Goal: Information Seeking & Learning: Understand process/instructions

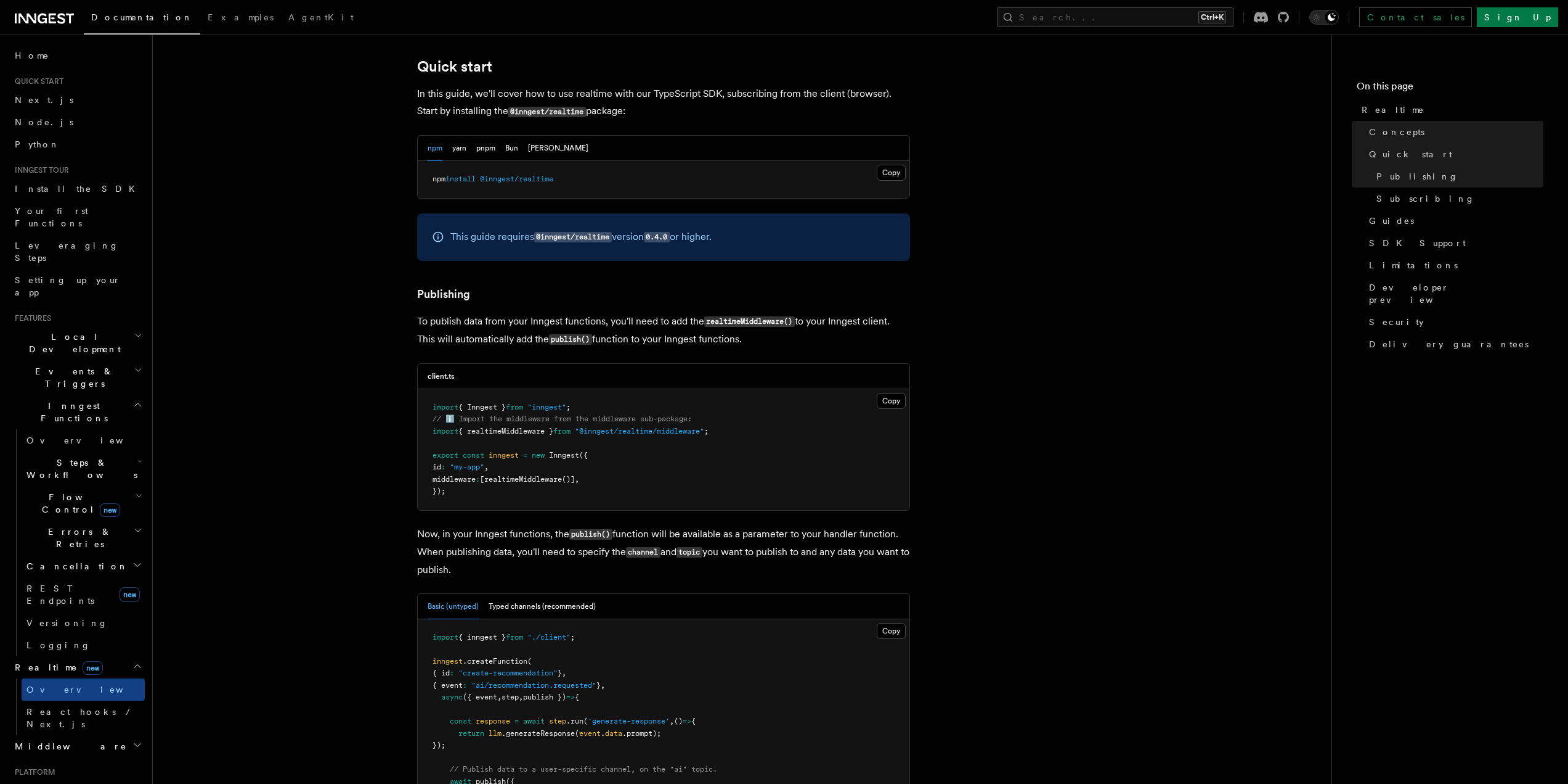
scroll to position [740, 0]
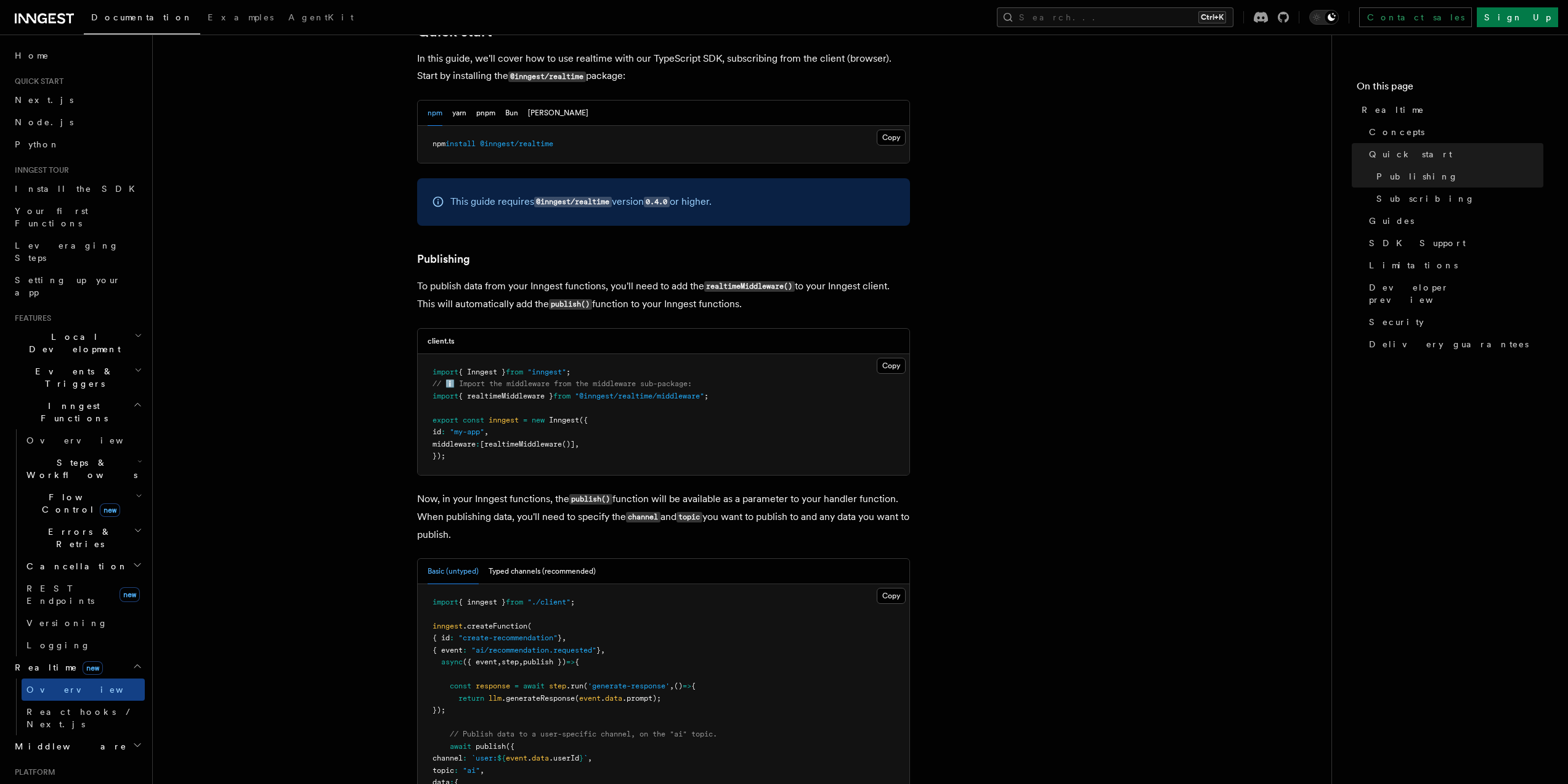
click at [651, 392] on span ""@inngest/realtime/middleware"" at bounding box center [639, 396] width 129 height 9
click at [646, 392] on span ""@inngest/realtime/middleware"" at bounding box center [639, 396] width 129 height 9
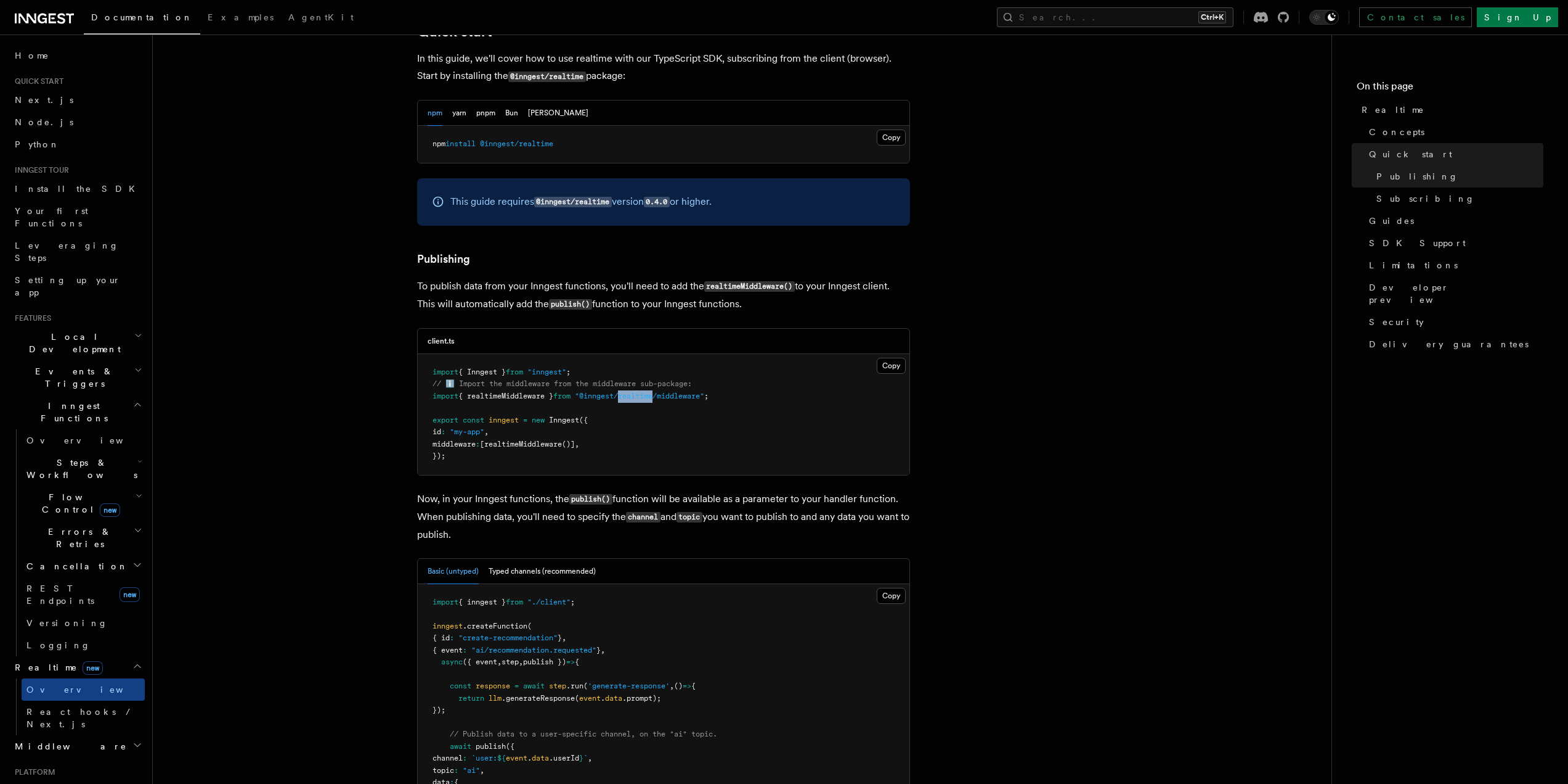
click at [646, 392] on span ""@inngest/realtime/middleware"" at bounding box center [639, 396] width 129 height 9
click at [535, 416] on span "new" at bounding box center [538, 419] width 13 height 9
drag, startPoint x: 535, startPoint y: 398, endPoint x: 560, endPoint y: 399, distance: 25.0
click at [560, 416] on span "export const inngest = new Inngest ({" at bounding box center [510, 419] width 156 height 9
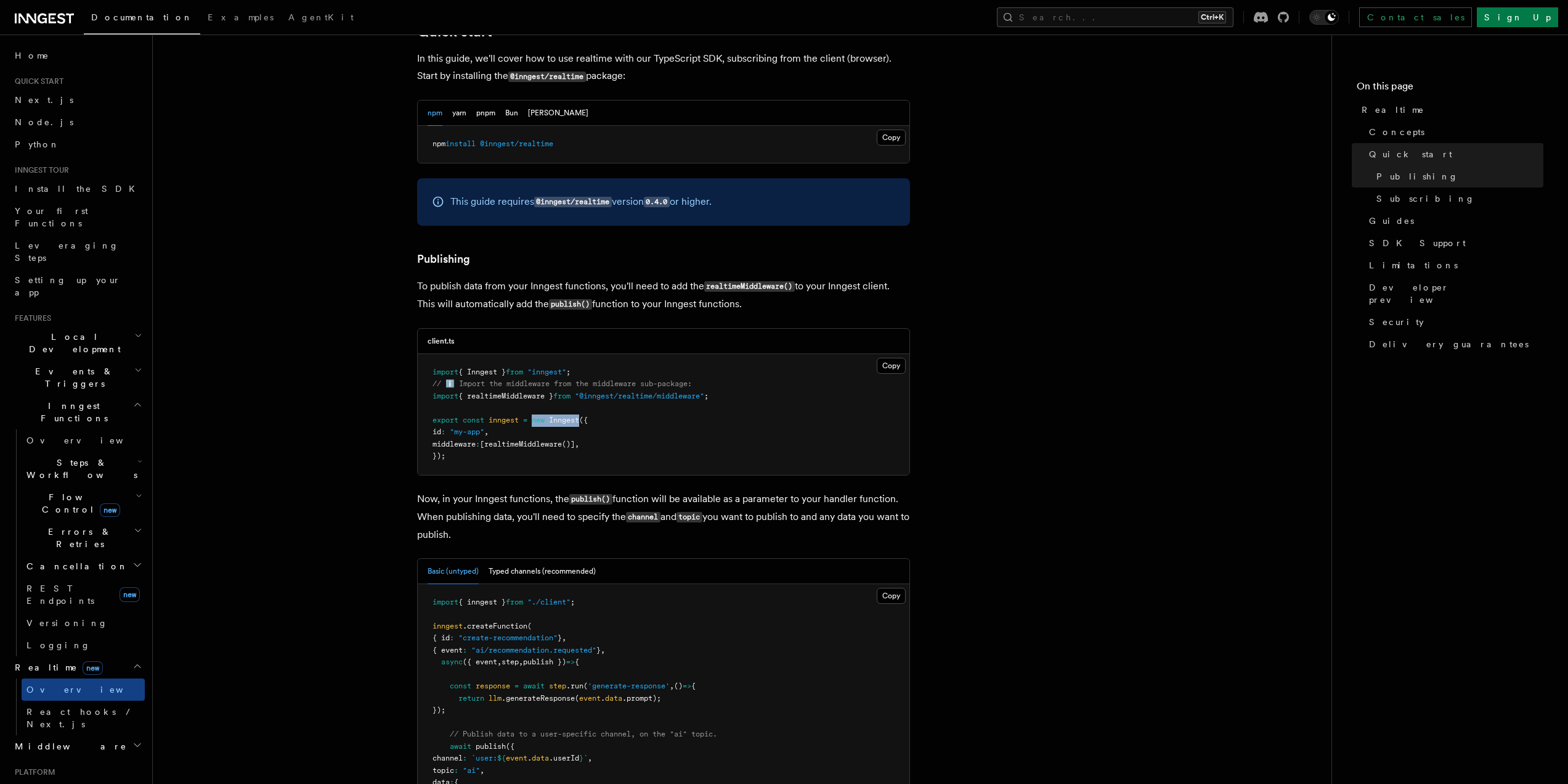
copy span "new Inngest"
drag, startPoint x: 541, startPoint y: 438, endPoint x: 567, endPoint y: 425, distance: 29.1
click at [541, 438] on pre "import { Inngest } from "inngest" ; // ℹ️ Import the middleware from the middle…" at bounding box center [664, 415] width 492 height 121
click at [697, 392] on span ""@inngest/realtime/middleware"" at bounding box center [639, 396] width 129 height 9
drag, startPoint x: 697, startPoint y: 379, endPoint x: 592, endPoint y: 379, distance: 105.0
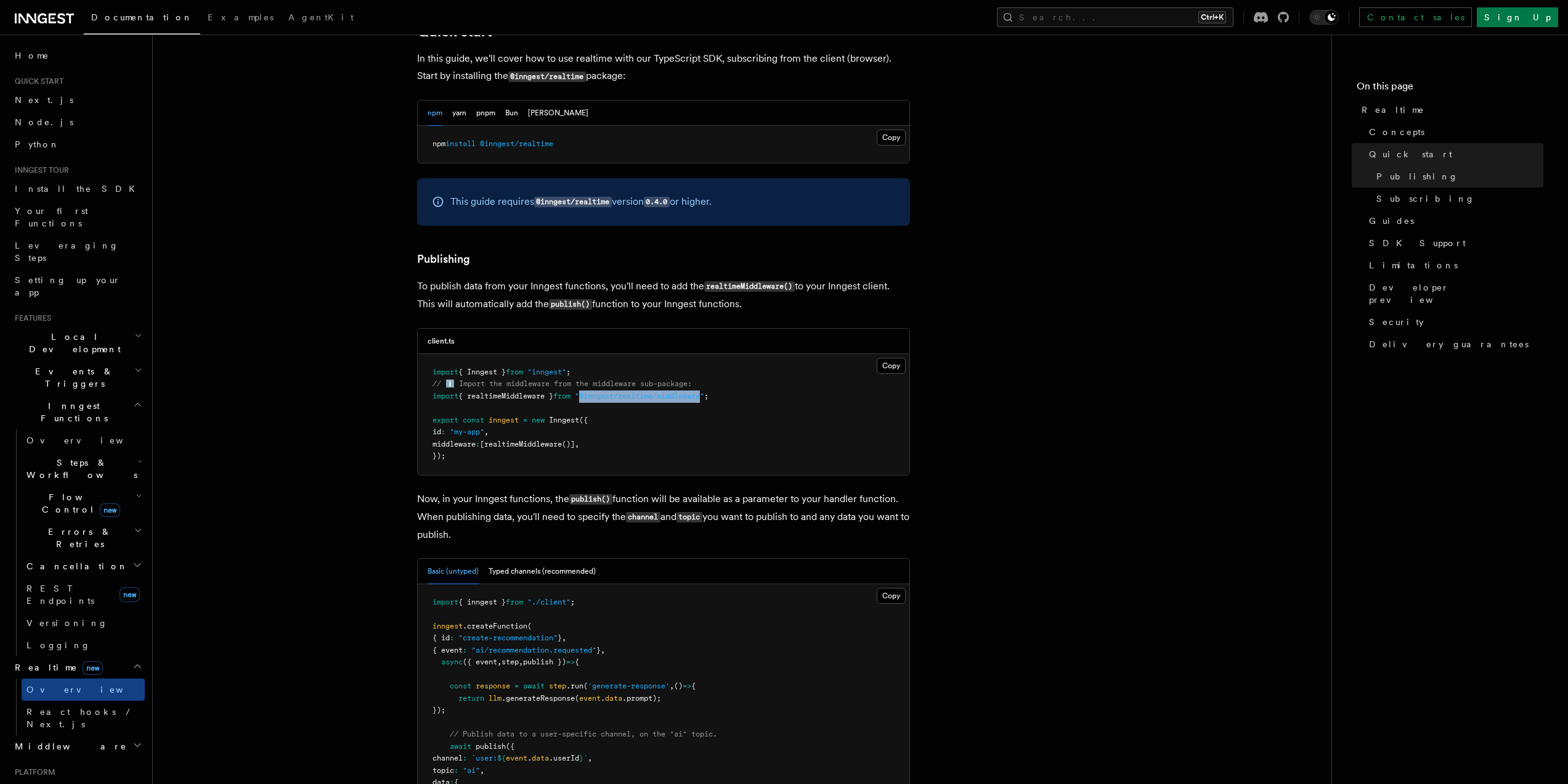
click at [592, 392] on span ""@inngest/realtime/middleware"" at bounding box center [639, 396] width 129 height 9
copy span "@inngest/realtime/middleware"
drag, startPoint x: 611, startPoint y: 398, endPoint x: 602, endPoint y: 397, distance: 9.1
click at [611, 399] on pre "import { Inngest } from "inngest" ; // ℹ️ Import the middleware from the middle…" at bounding box center [664, 415] width 492 height 121
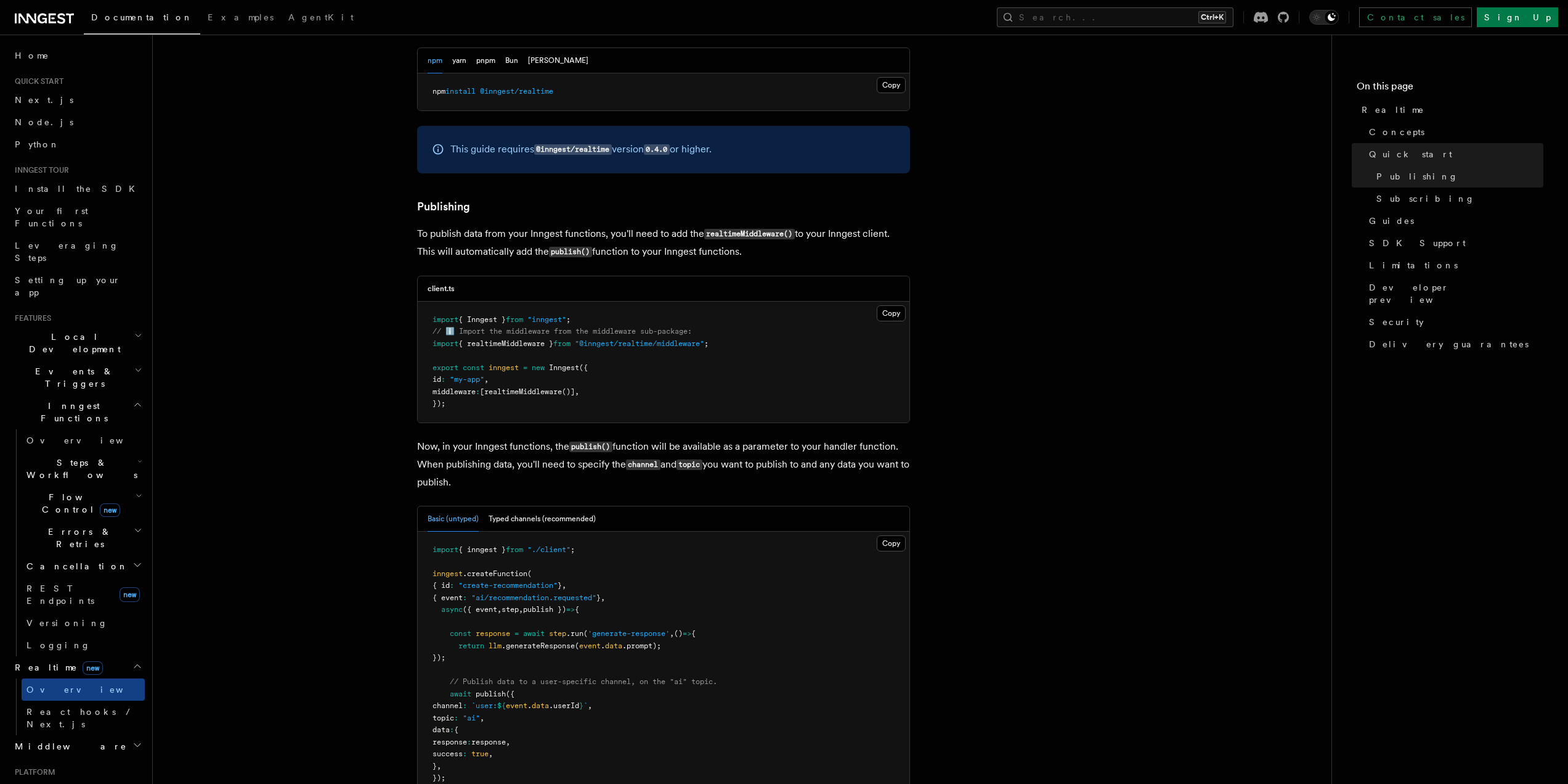
scroll to position [987, 0]
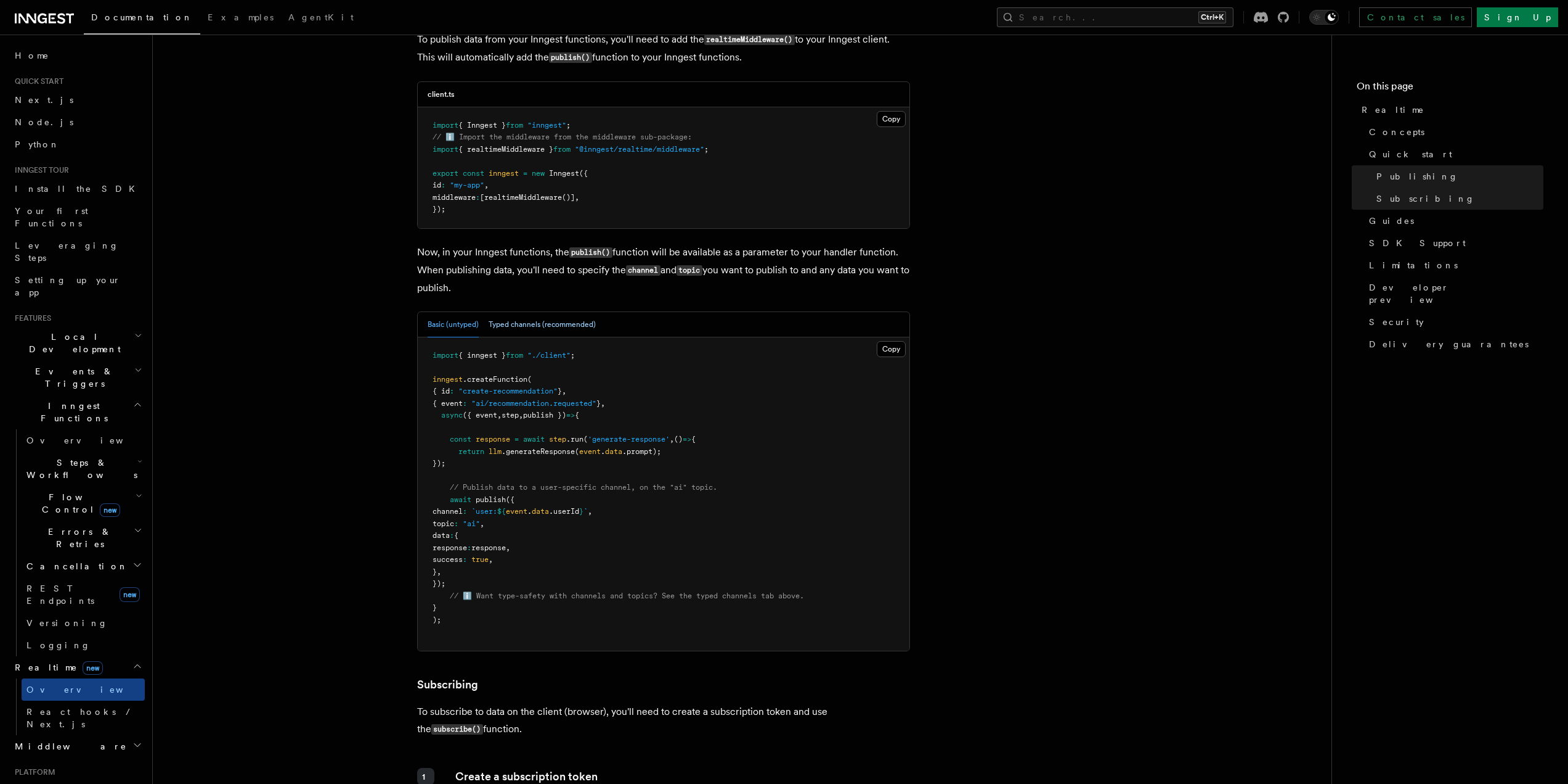
drag, startPoint x: 501, startPoint y: 308, endPoint x: 492, endPoint y: 306, distance: 9.2
click at [501, 312] on button "Typed channels (recommended)" at bounding box center [543, 324] width 108 height 26
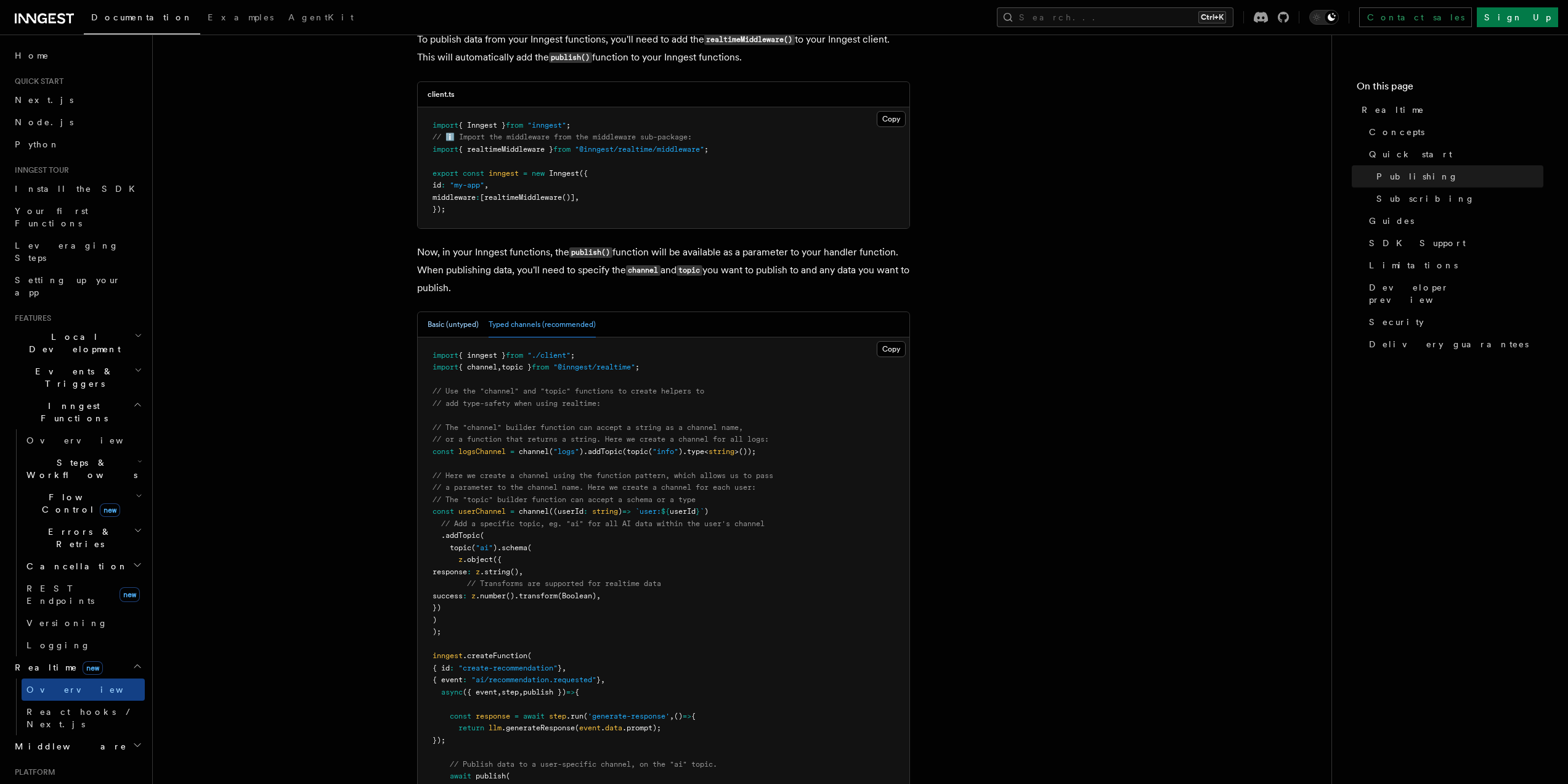
click at [461, 312] on button "Basic (untyped)" at bounding box center [453, 324] width 51 height 26
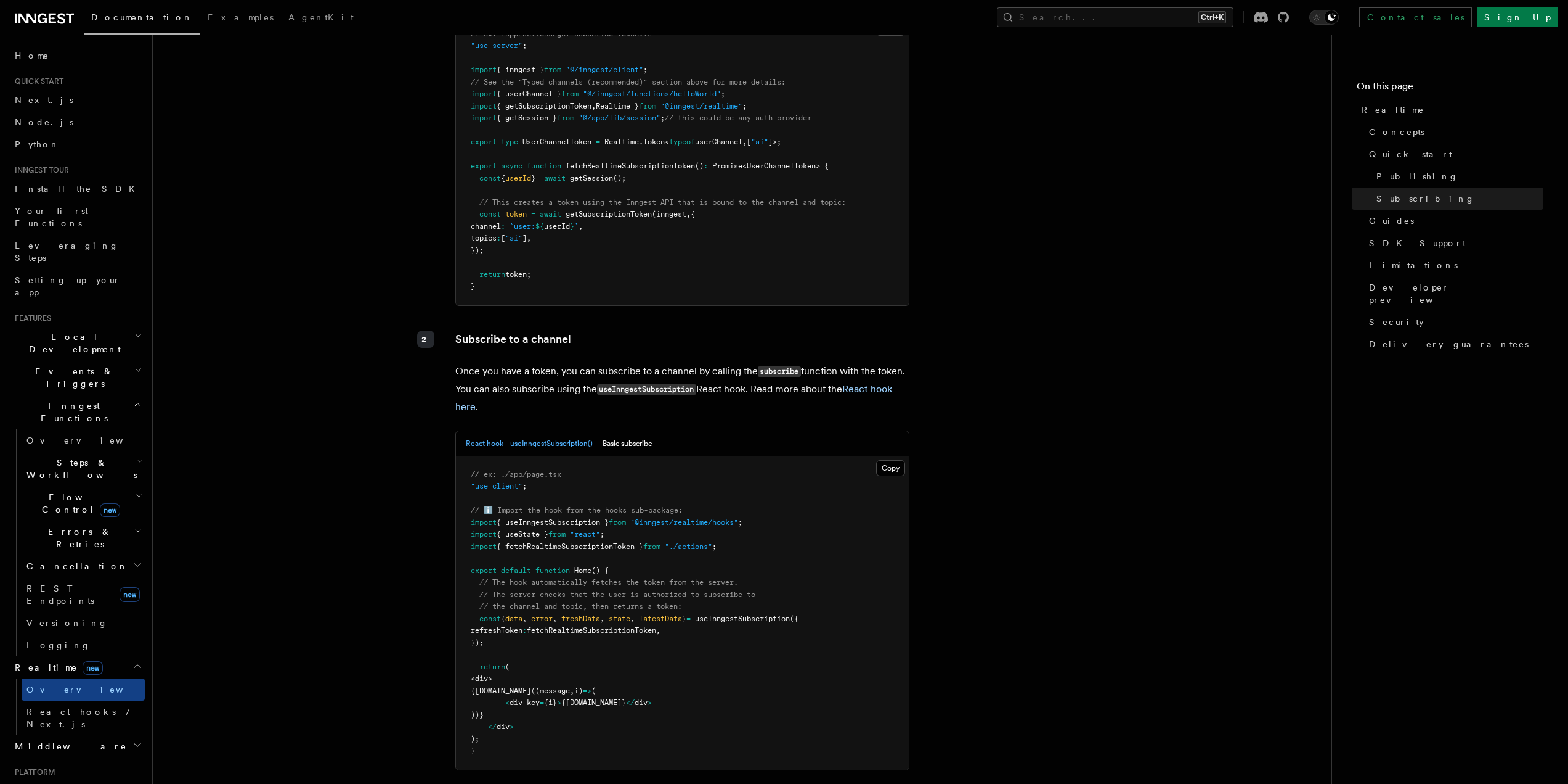
scroll to position [1973, 0]
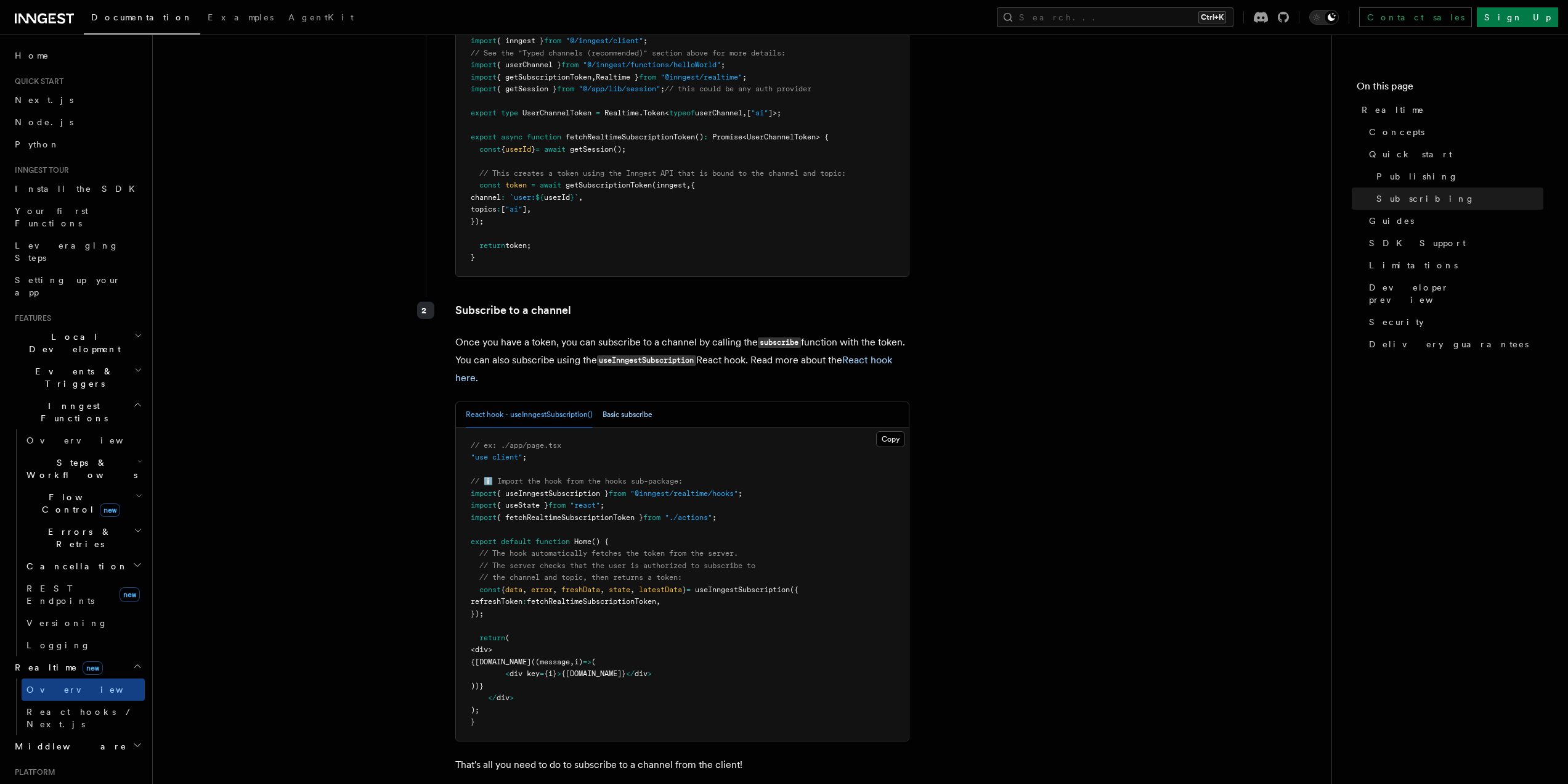
click at [608, 402] on button "Basic subscribe" at bounding box center [627, 415] width 50 height 26
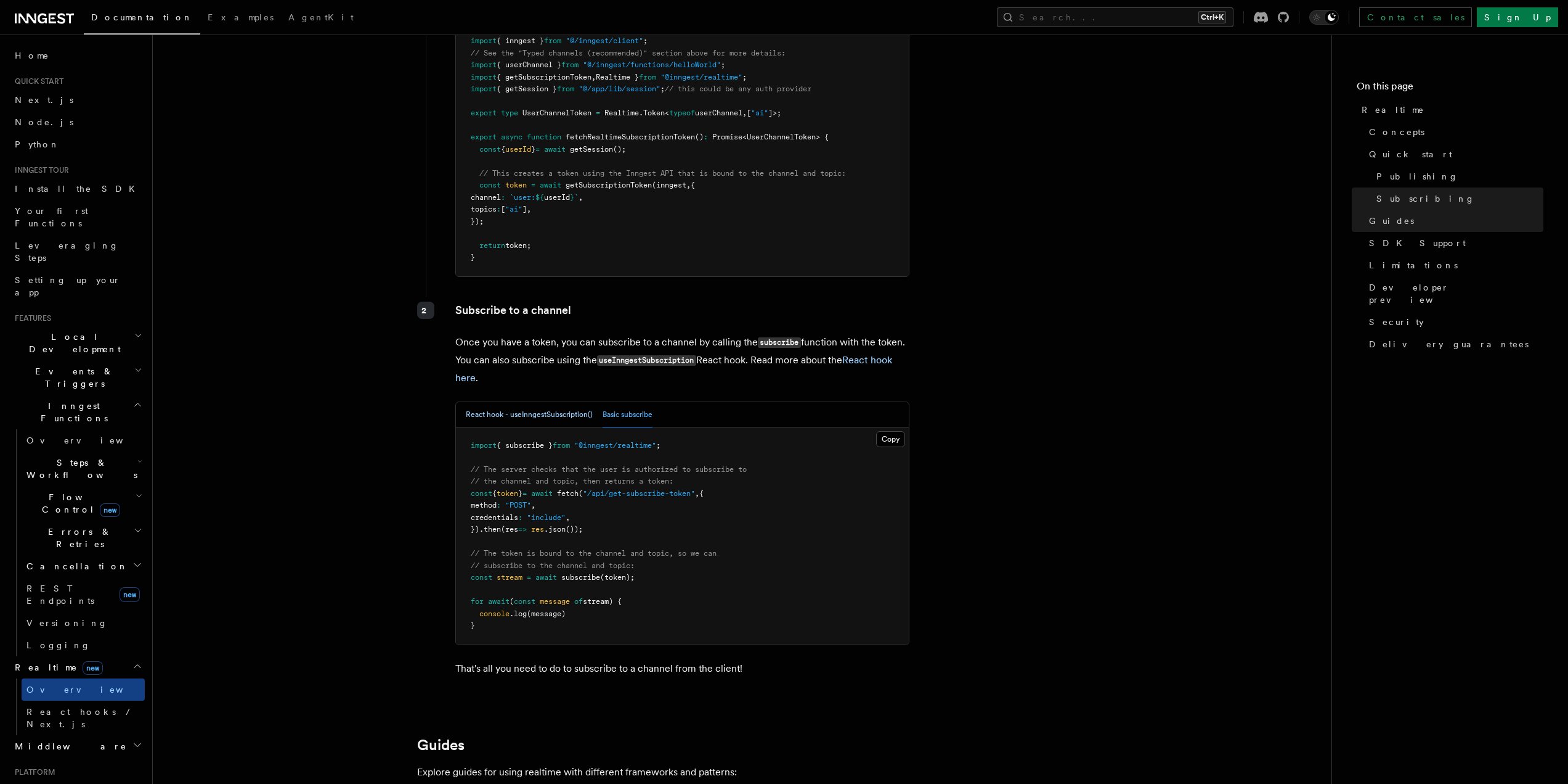
click at [550, 402] on button "React hook - useInngestSubscription()" at bounding box center [530, 415] width 126 height 26
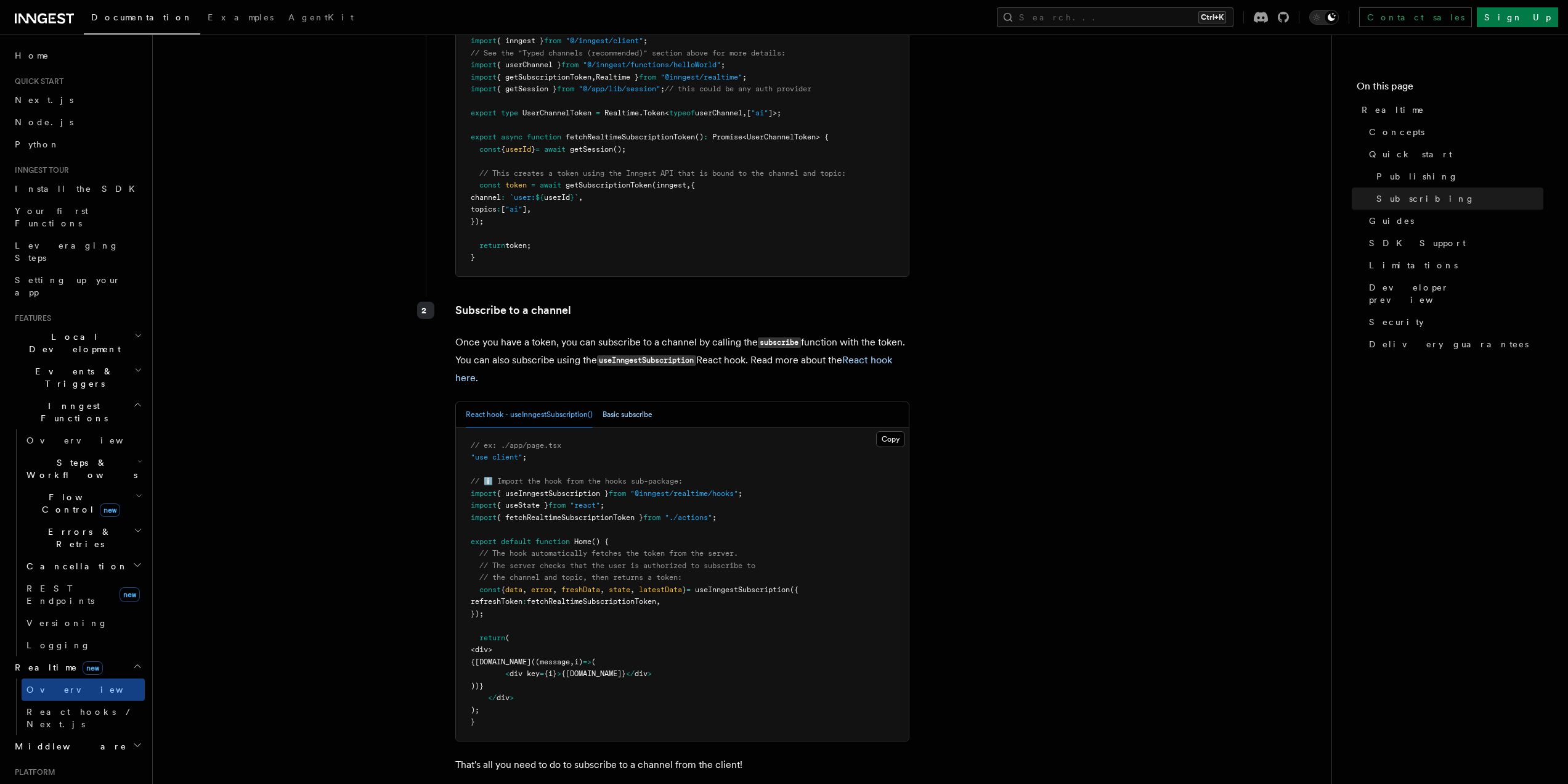
click at [608, 402] on button "Basic subscribe" at bounding box center [627, 415] width 50 height 26
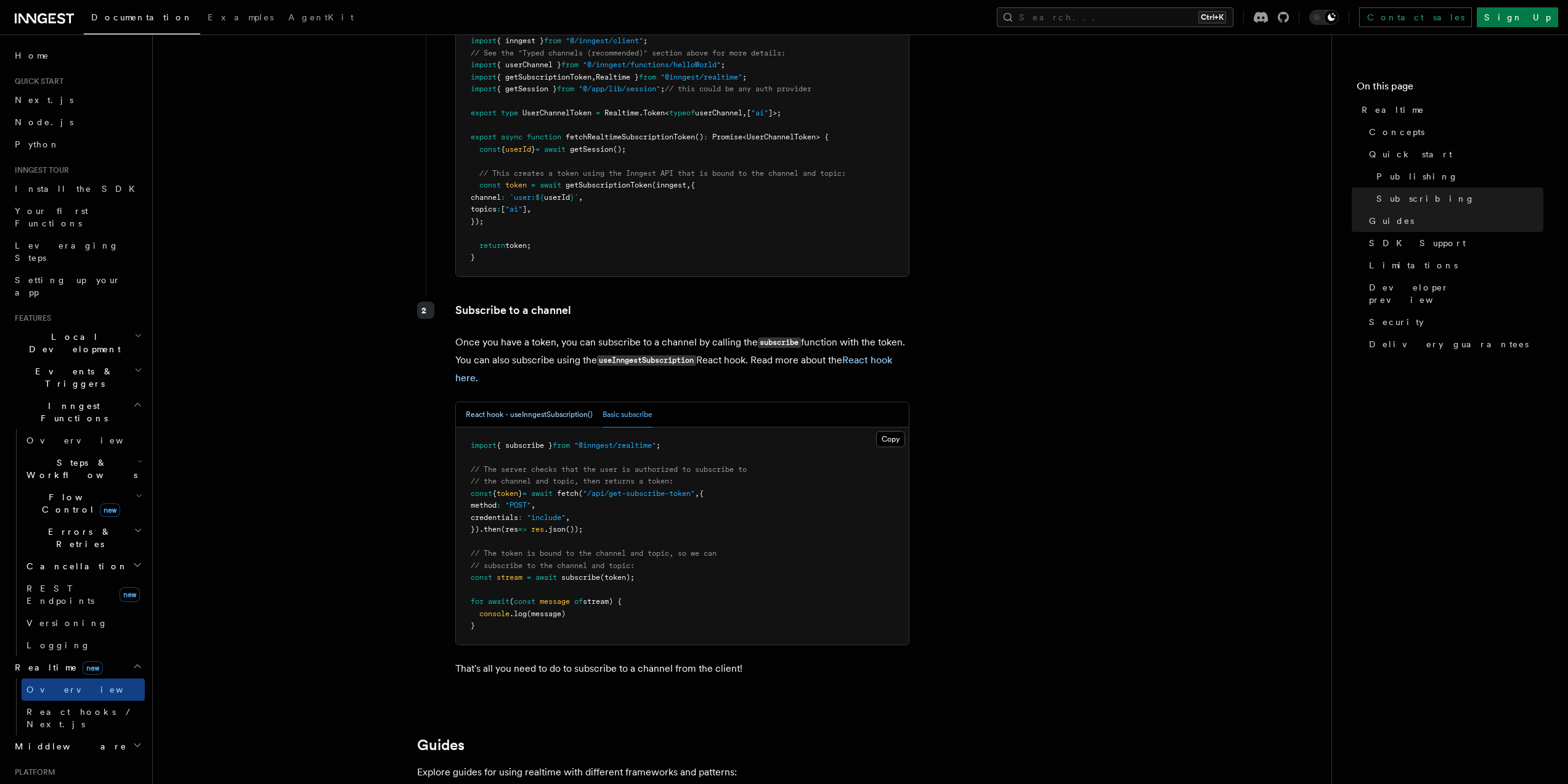
click at [565, 402] on button "React hook - useInngestSubscription()" at bounding box center [530, 415] width 126 height 26
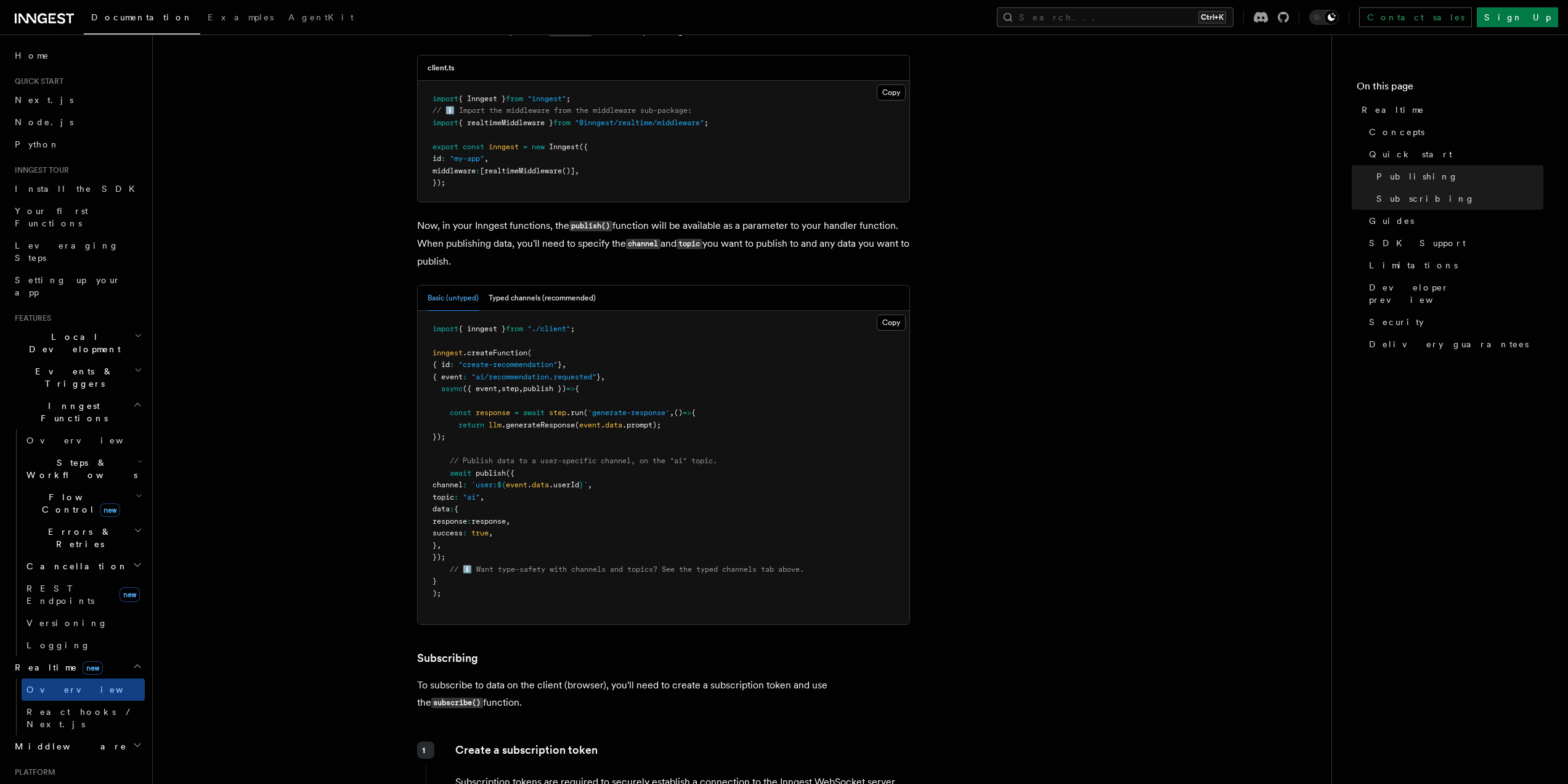
scroll to position [987, 0]
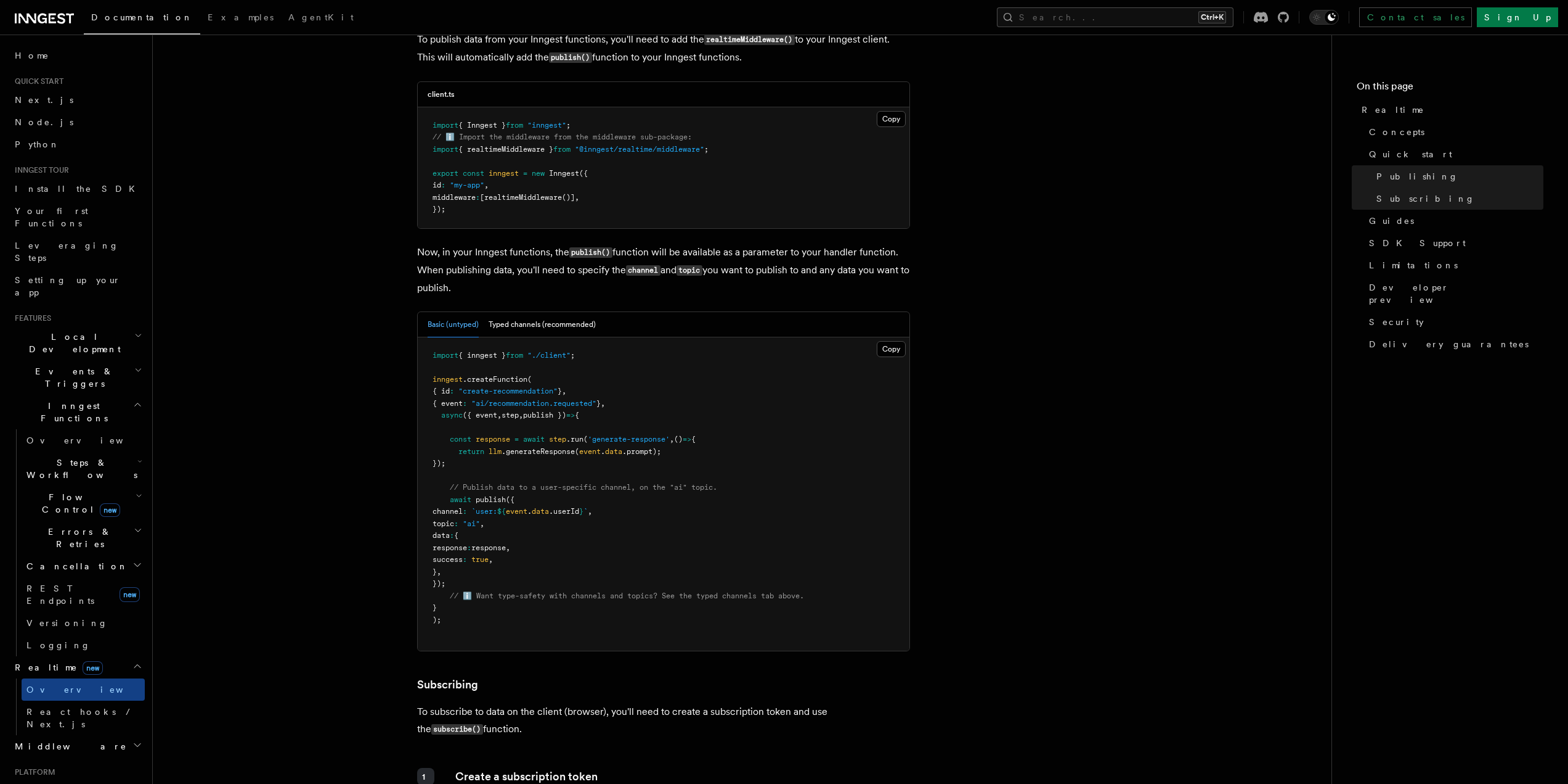
click at [519, 484] on pre "import { inngest } from "./client" ; inngest .createFunction ( { id : "create-r…" at bounding box center [664, 494] width 492 height 314
drag, startPoint x: 519, startPoint y: 484, endPoint x: 499, endPoint y: 563, distance: 81.5
click at [499, 563] on pre "import { inngest } from "./client" ; inngest .createFunction ( { id : "create-r…" at bounding box center [664, 494] width 492 height 314
copy code "await publish ({ channel : `user: ${ event . data .userId } ` , topic : "ai" , …"
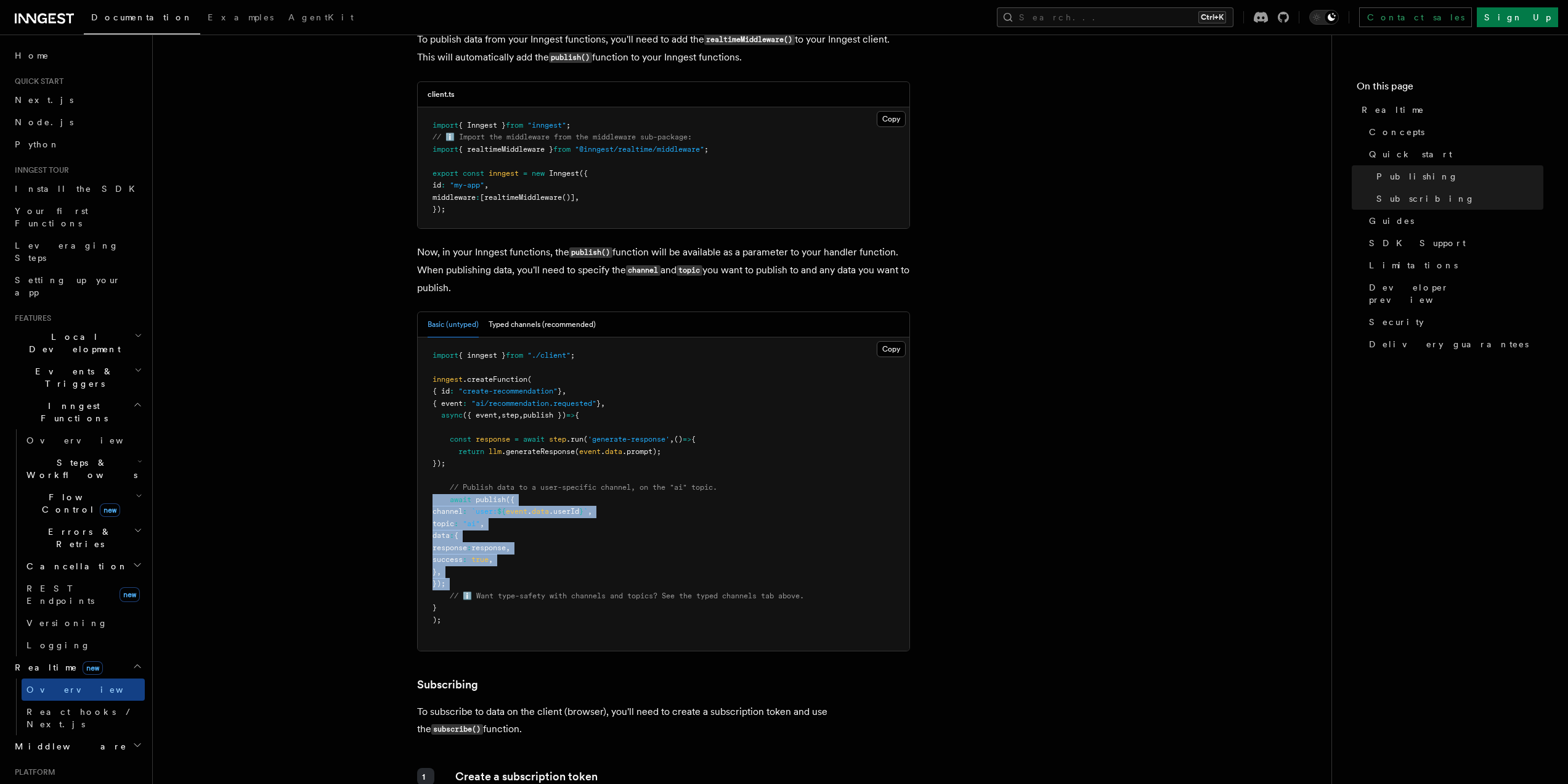
click at [518, 506] on pre "import { inngest } from "./client" ; inngest .createFunction ( { id : "create-r…" at bounding box center [664, 494] width 492 height 314
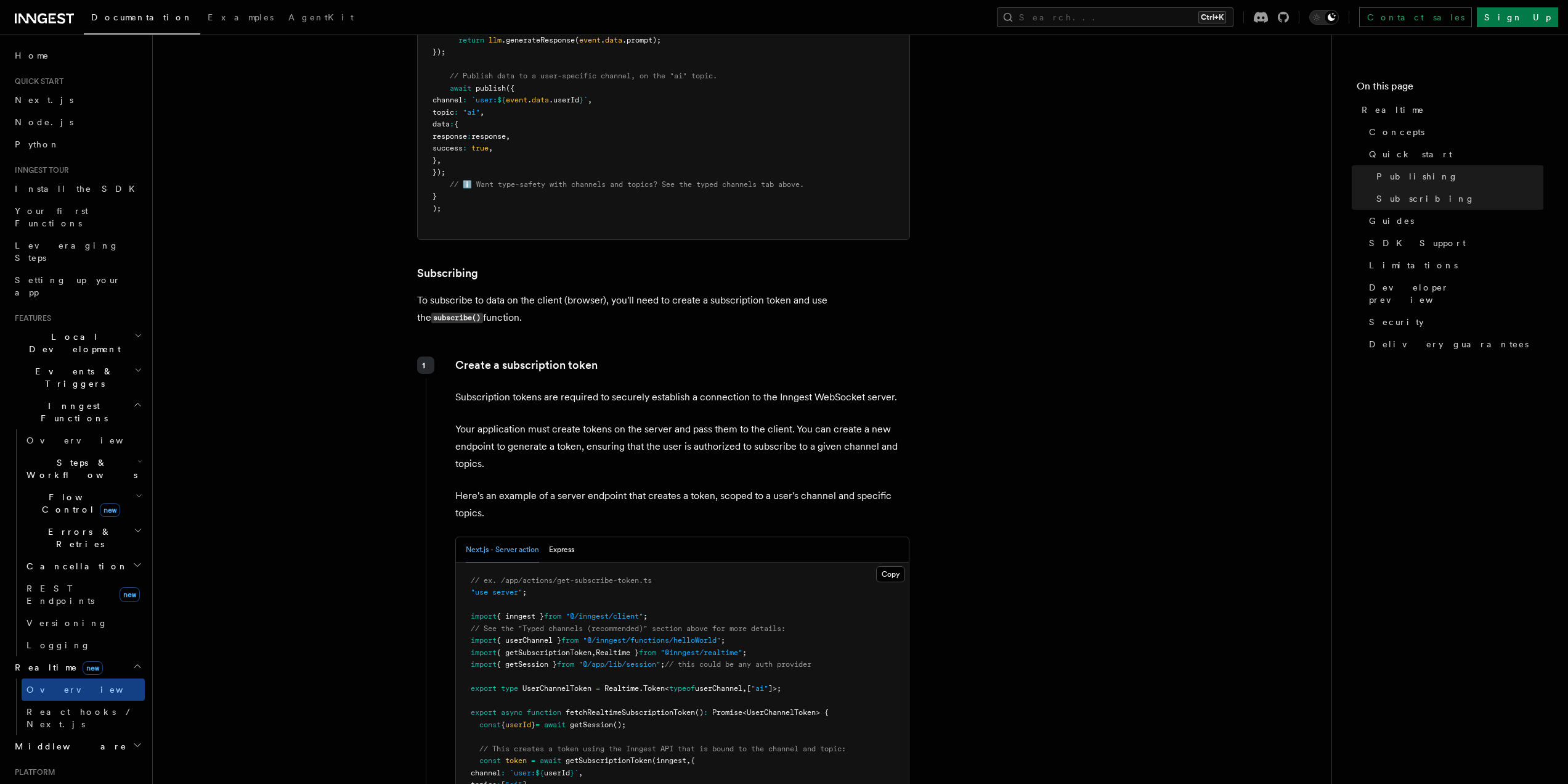
scroll to position [1542, 0]
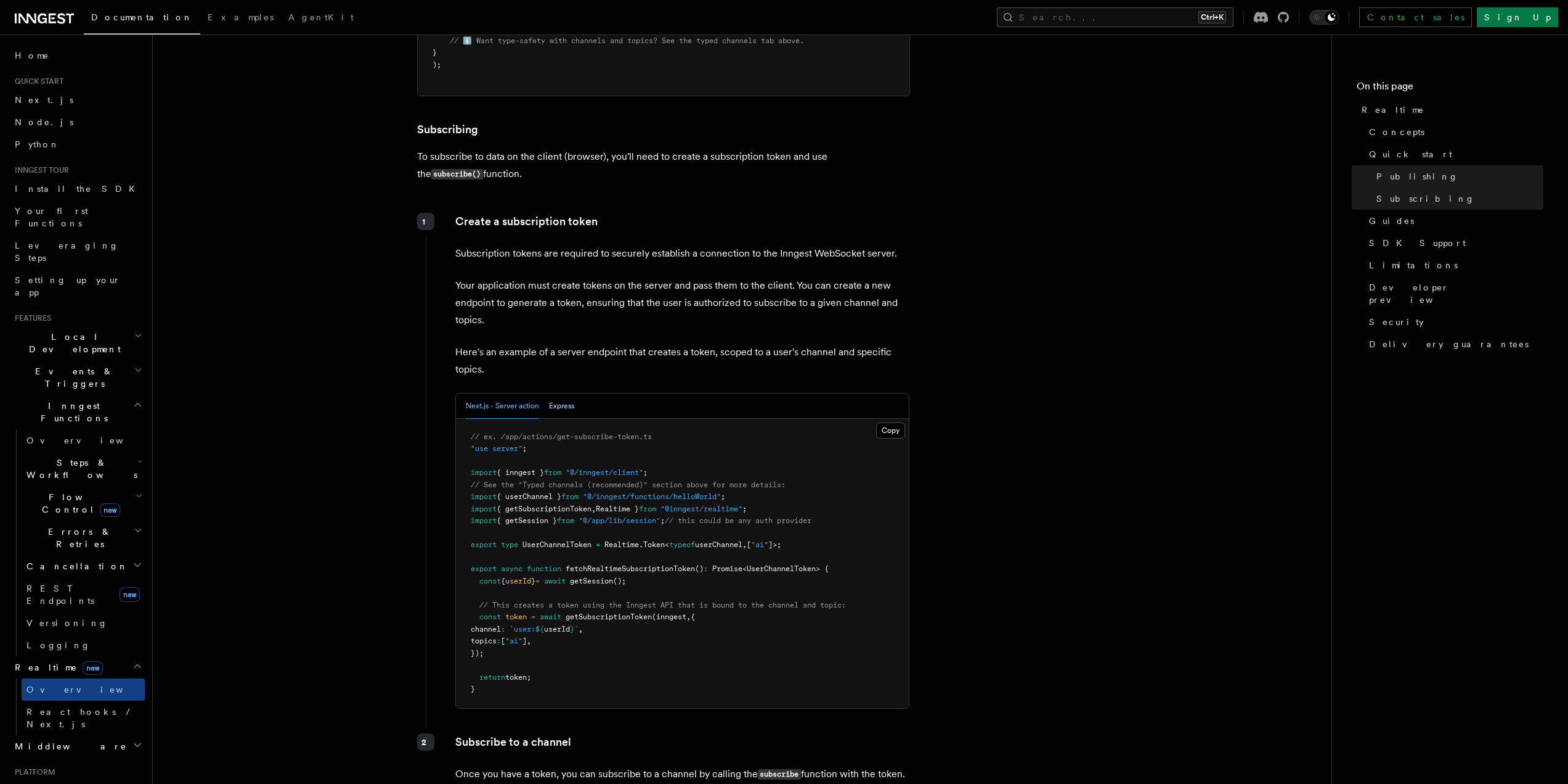
click at [560, 394] on button "Express" at bounding box center [562, 406] width 25 height 26
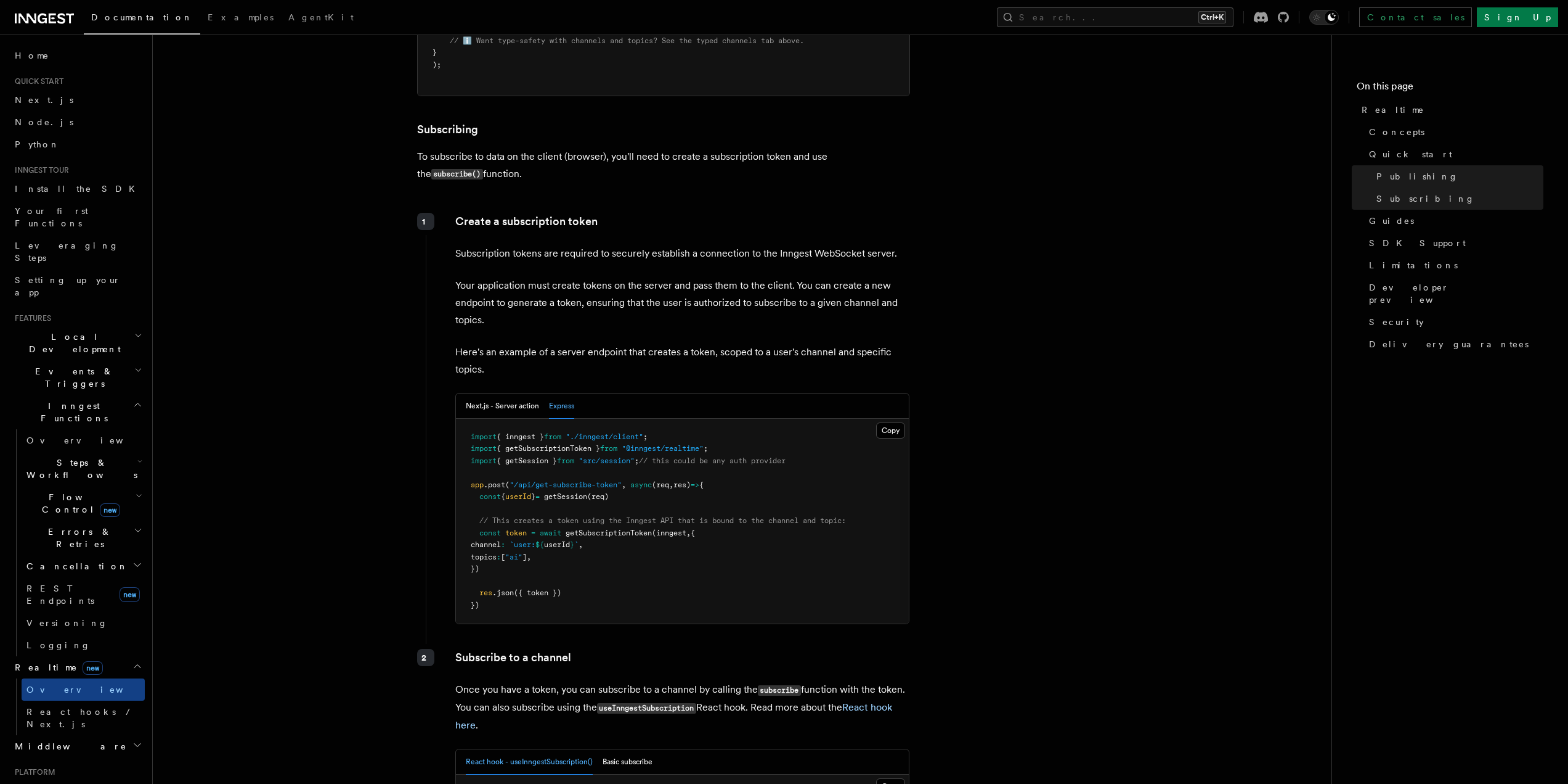
click at [592, 481] on span ""/api/get-subscribe-token"" at bounding box center [565, 485] width 112 height 9
click at [521, 481] on span ""/api/get-subscribe-token"" at bounding box center [565, 485] width 112 height 9
drag, startPoint x: 521, startPoint y: 466, endPoint x: 601, endPoint y: 465, distance: 80.0
click at [601, 481] on span ""/api/get-subscribe-token"" at bounding box center [565, 485] width 112 height 9
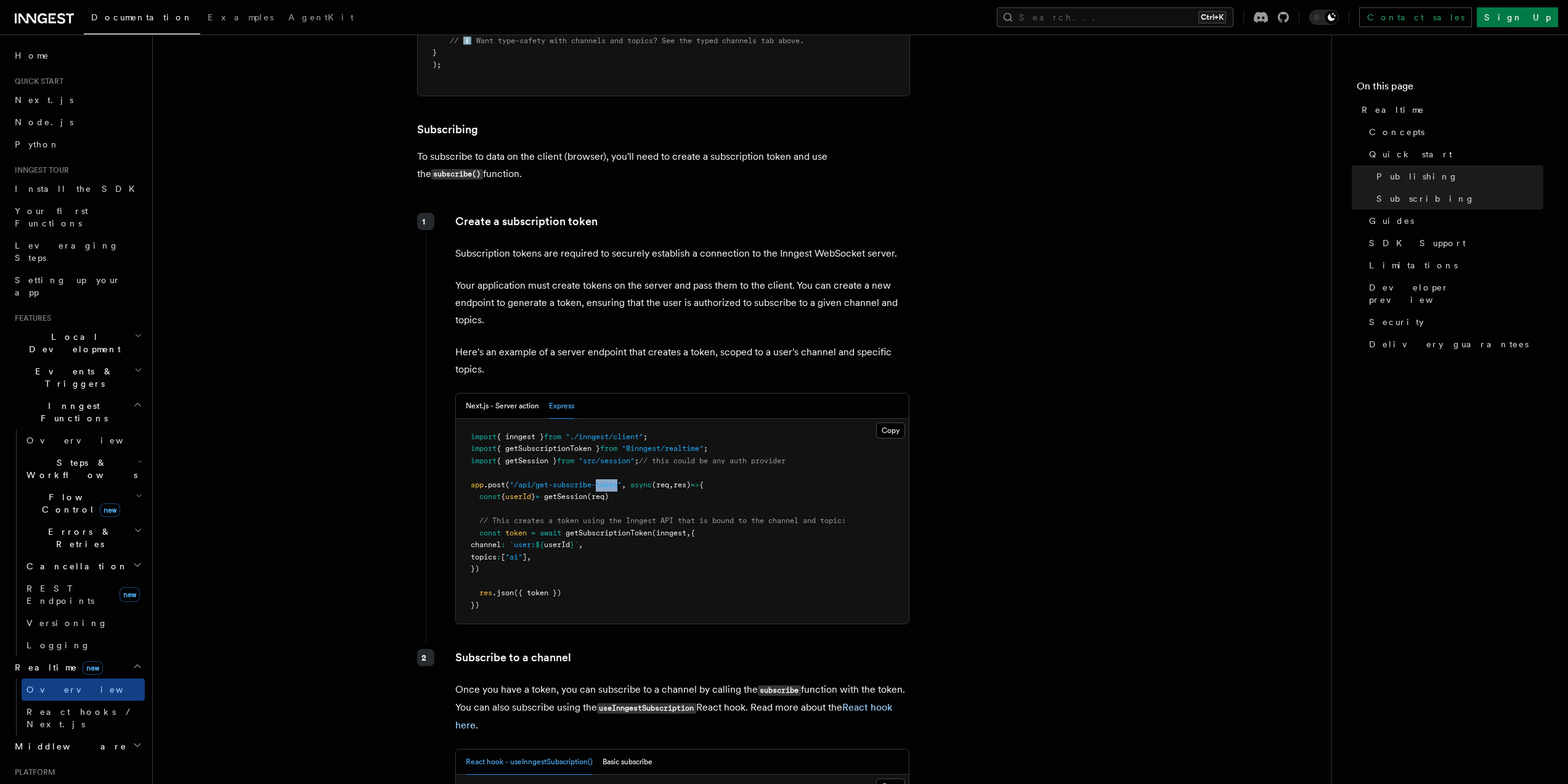
click at [601, 481] on span ""/api/get-subscribe-token"" at bounding box center [565, 485] width 112 height 9
click at [606, 481] on span ""/api/get-subscribe-token"" at bounding box center [565, 485] width 112 height 9
drag, startPoint x: 606, startPoint y: 466, endPoint x: 546, endPoint y: 463, distance: 60.1
click at [546, 481] on span ""/api/get-subscribe-token"" at bounding box center [565, 485] width 112 height 9
click at [568, 486] on pre "import { inngest } from "./inngest/client" ; import { getSubscriptionToken } fr…" at bounding box center [683, 520] width 453 height 205
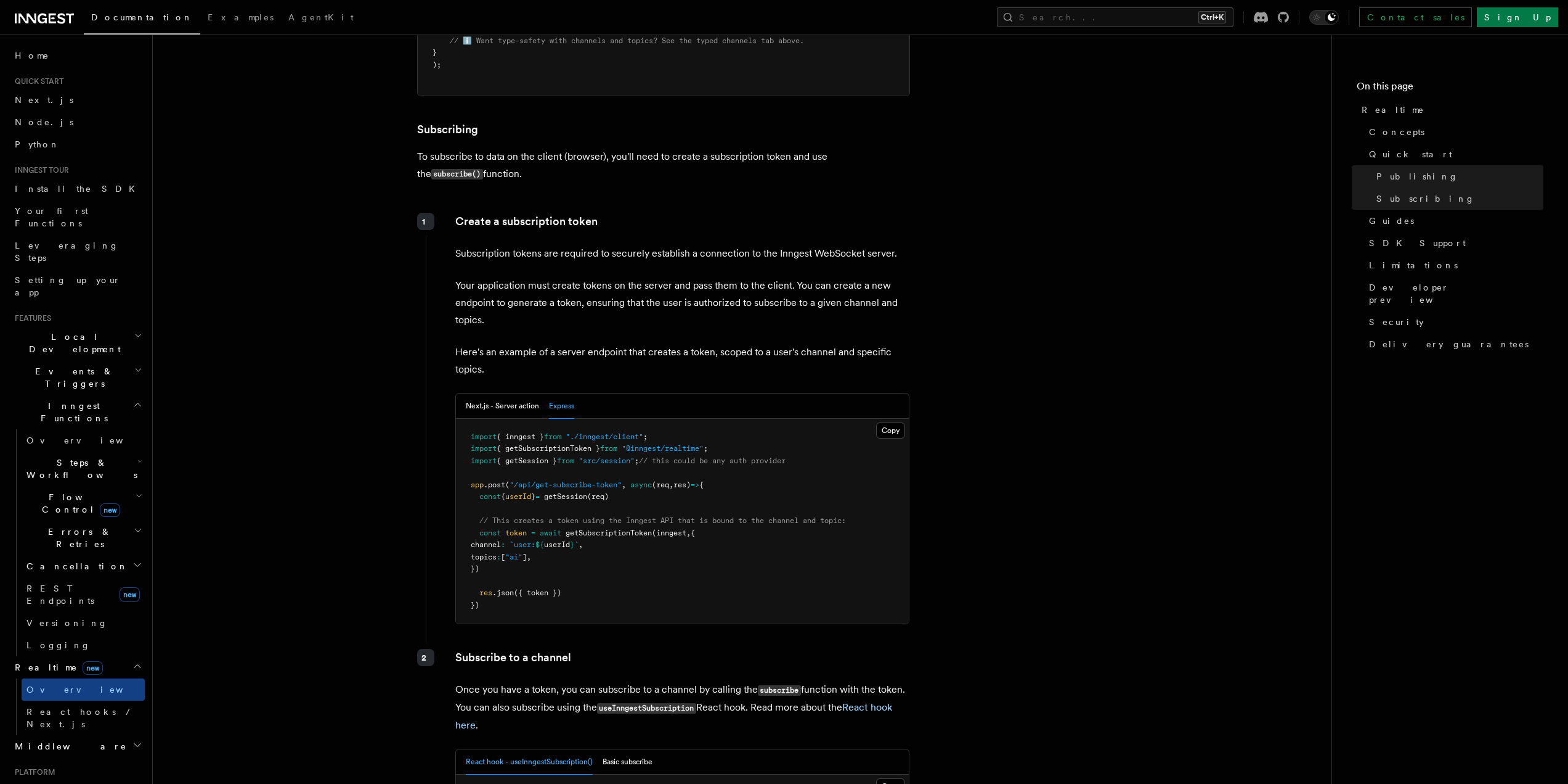
drag, startPoint x: 557, startPoint y: 506, endPoint x: 548, endPoint y: 515, distance: 12.7
click at [557, 516] on span "// This creates a token using the Inngest API that is bound to the channel and …" at bounding box center [663, 520] width 366 height 9
click at [548, 528] on span "await" at bounding box center [550, 532] width 22 height 9
drag, startPoint x: 548, startPoint y: 516, endPoint x: 551, endPoint y: 550, distance: 34.1
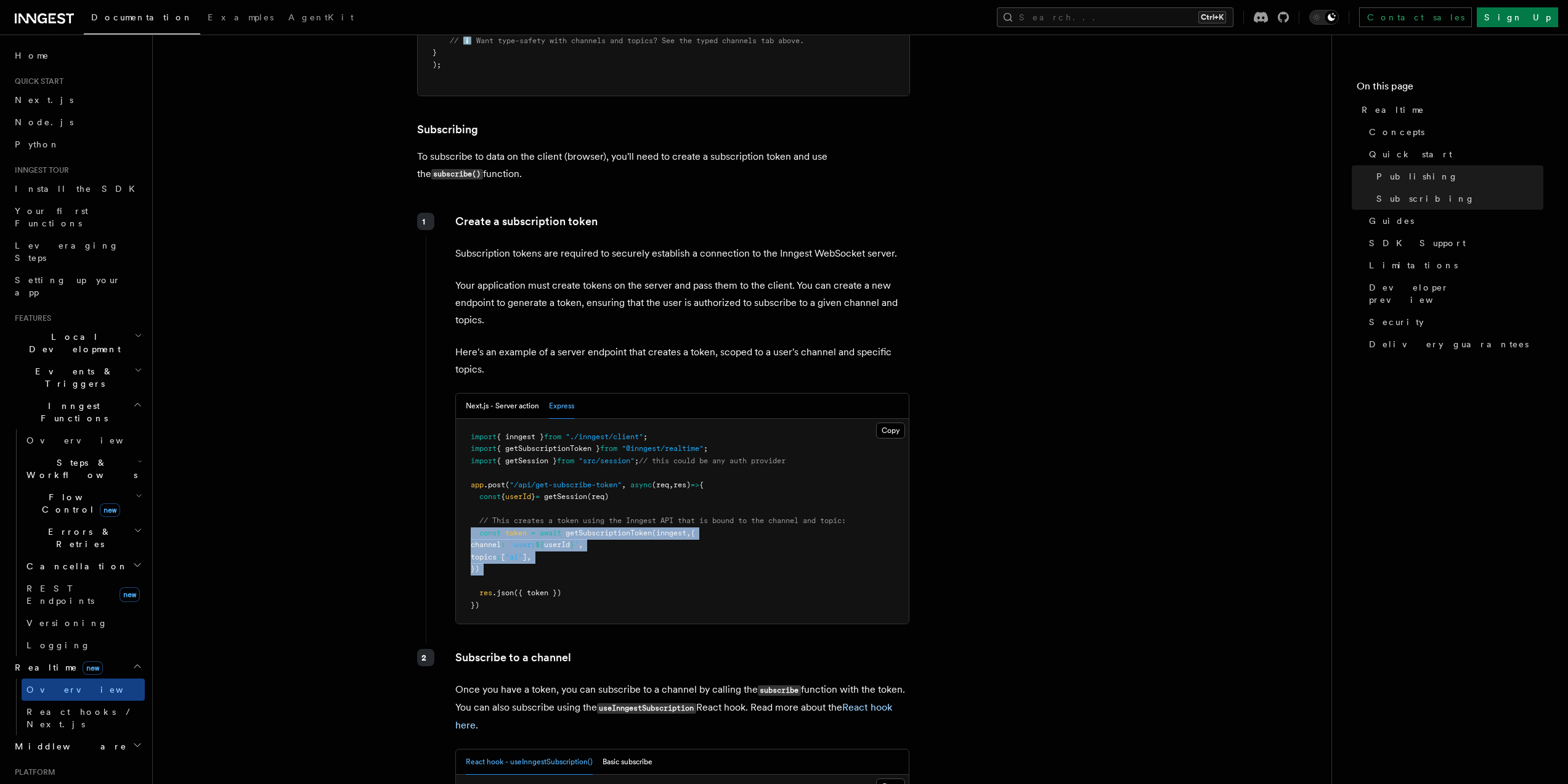
click at [551, 550] on pre "import { inngest } from "./inngest/client" ; import { getSubscriptionToken } fr…" at bounding box center [683, 520] width 453 height 205
copy code "const token = await getSubscriptionToken (inngest , { channel : `user: ${ userI…"
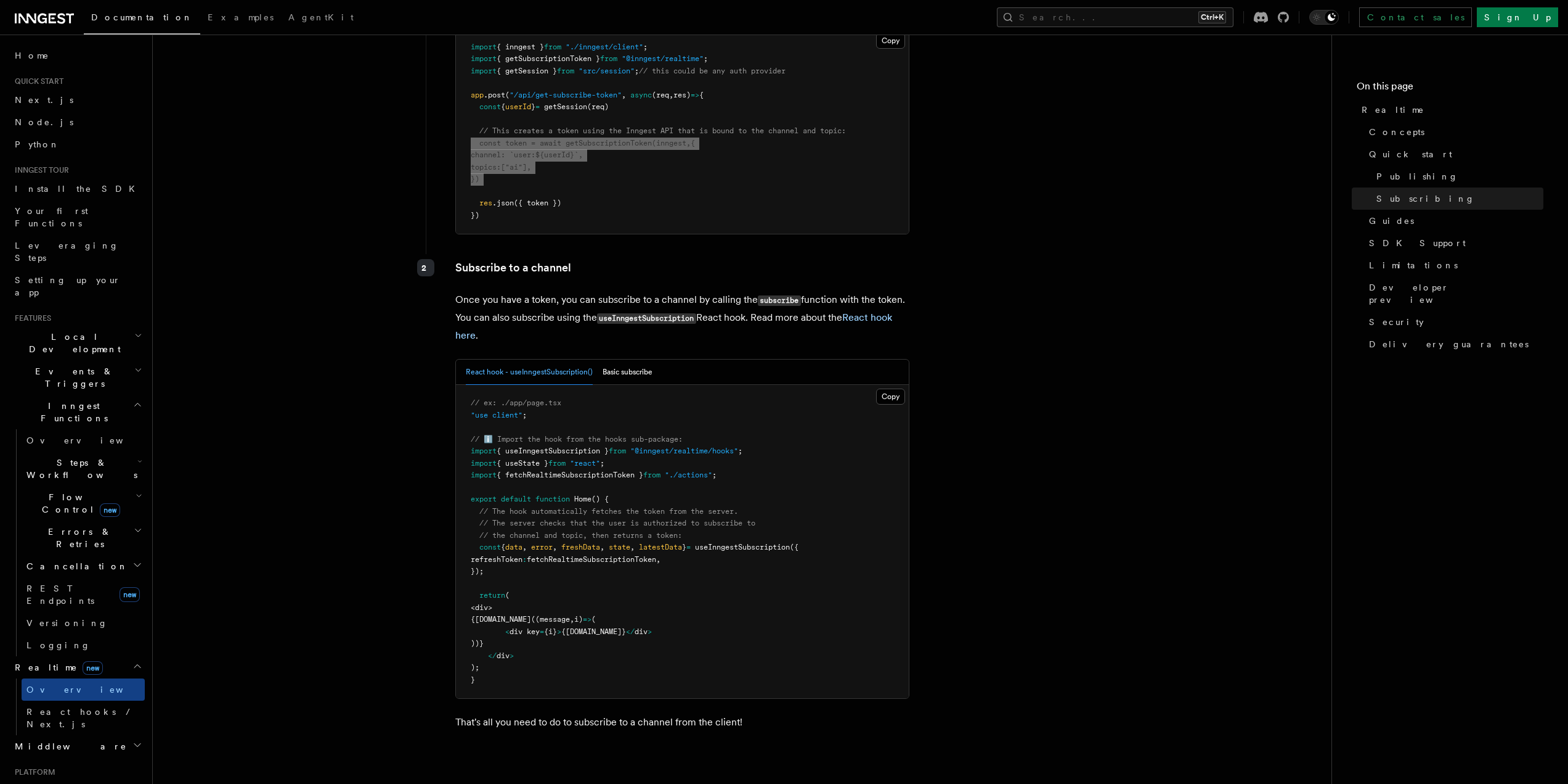
scroll to position [1973, 0]
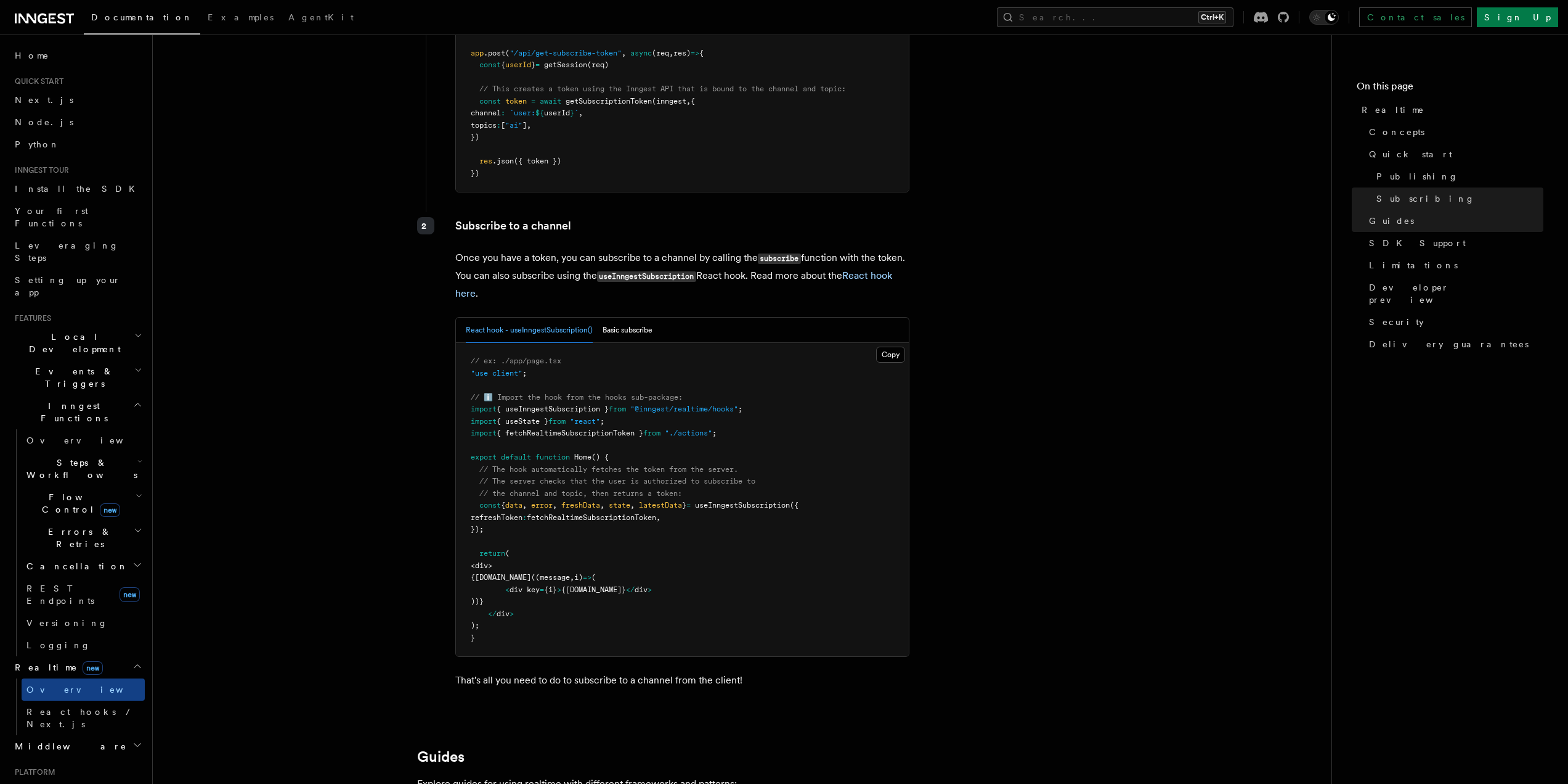
click at [577, 404] on span "{ useInngestSubscription }" at bounding box center [552, 408] width 112 height 9
click at [735, 404] on span ""@inngest/realtime/hooks"" at bounding box center [684, 408] width 108 height 9
drag, startPoint x: 735, startPoint y: 390, endPoint x: 647, endPoint y: 393, distance: 88.1
click at [647, 404] on span ""@inngest/realtime/hooks"" at bounding box center [684, 408] width 108 height 9
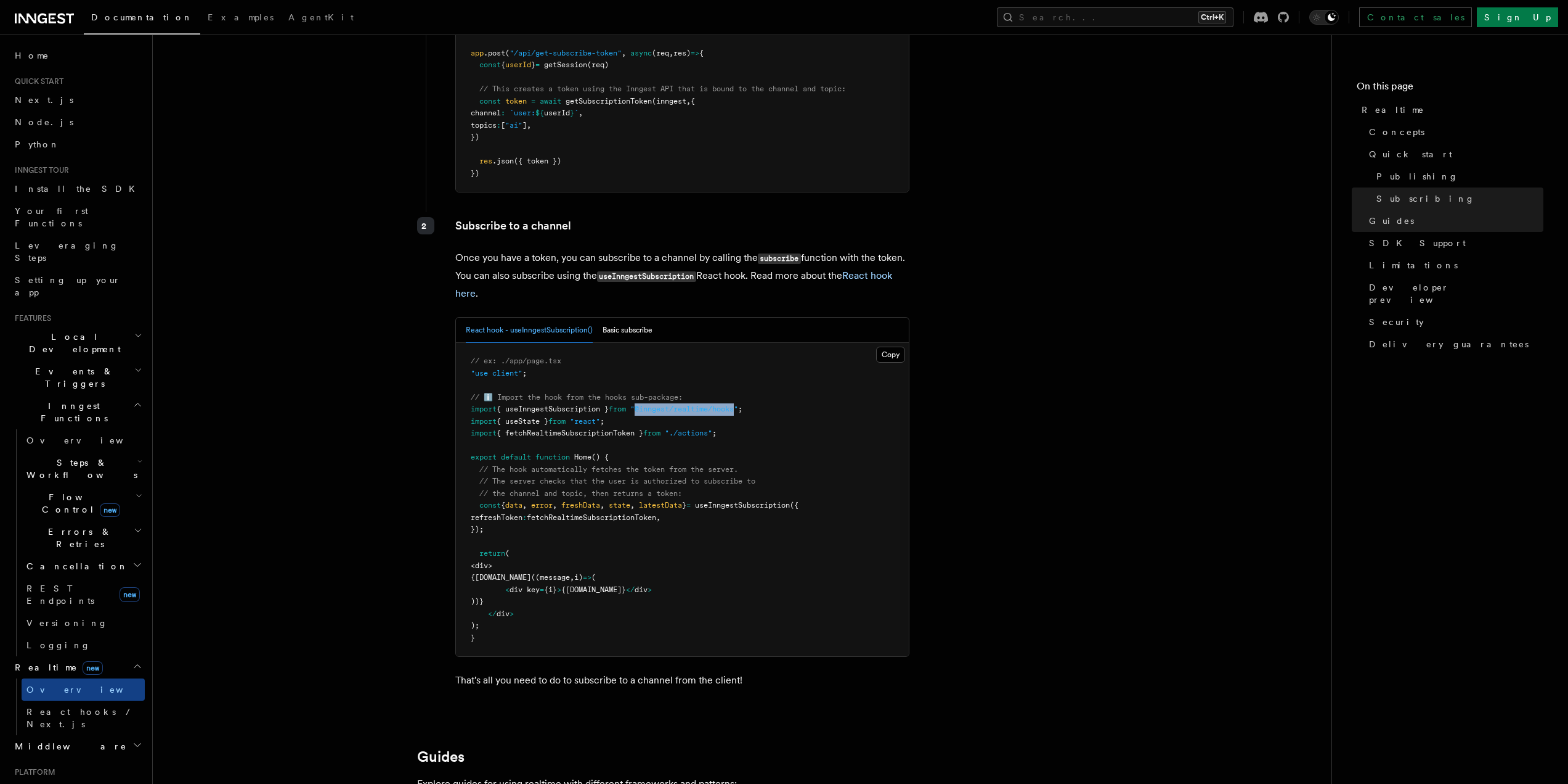
copy span "@inngest/realtime/hooks"
drag, startPoint x: 621, startPoint y: 321, endPoint x: 623, endPoint y: 313, distance: 8.2
click at [621, 321] on button "Basic subscribe" at bounding box center [627, 330] width 50 height 26
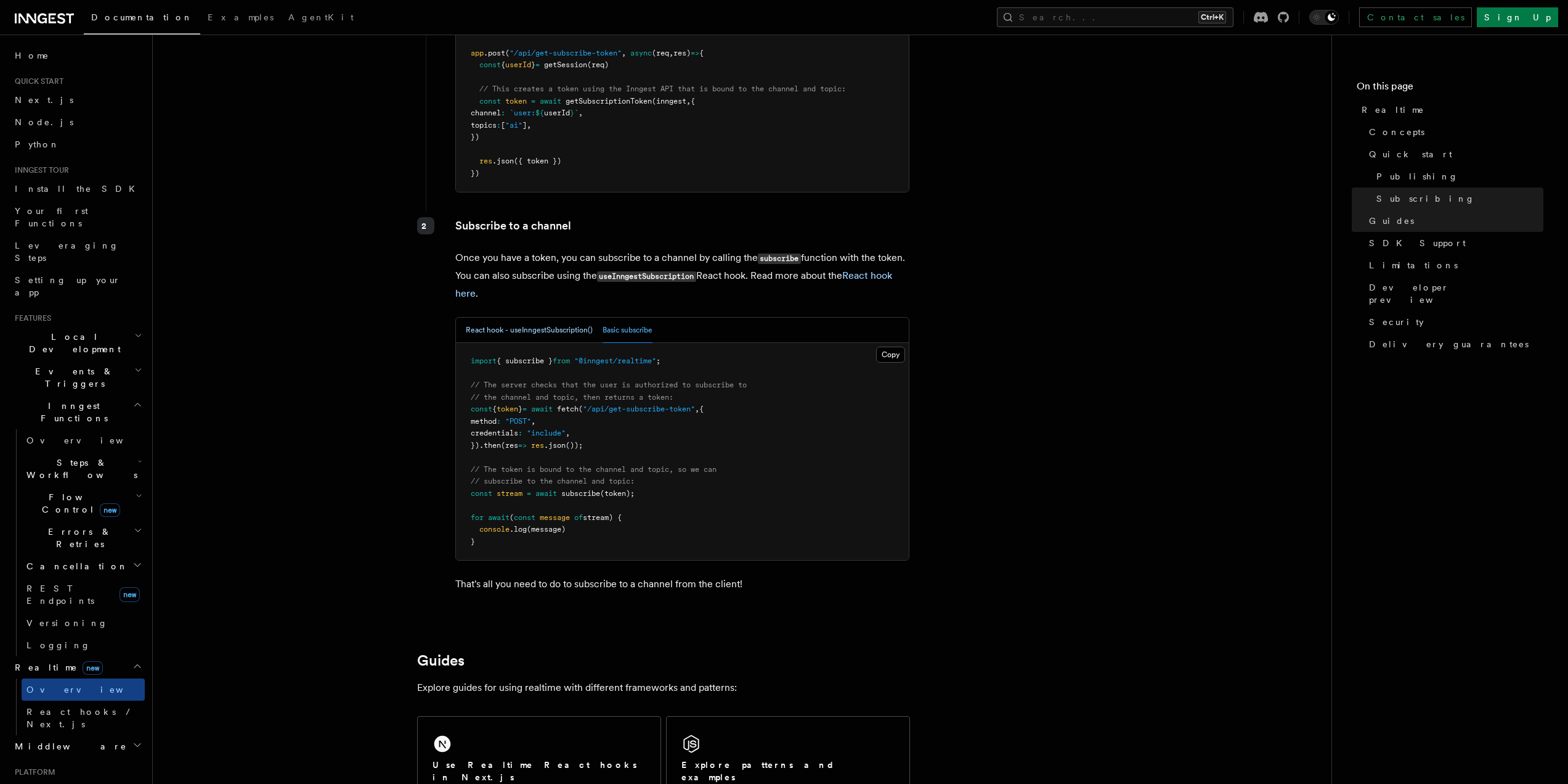
click at [544, 317] on button "React hook - useInngestSubscription()" at bounding box center [530, 330] width 126 height 26
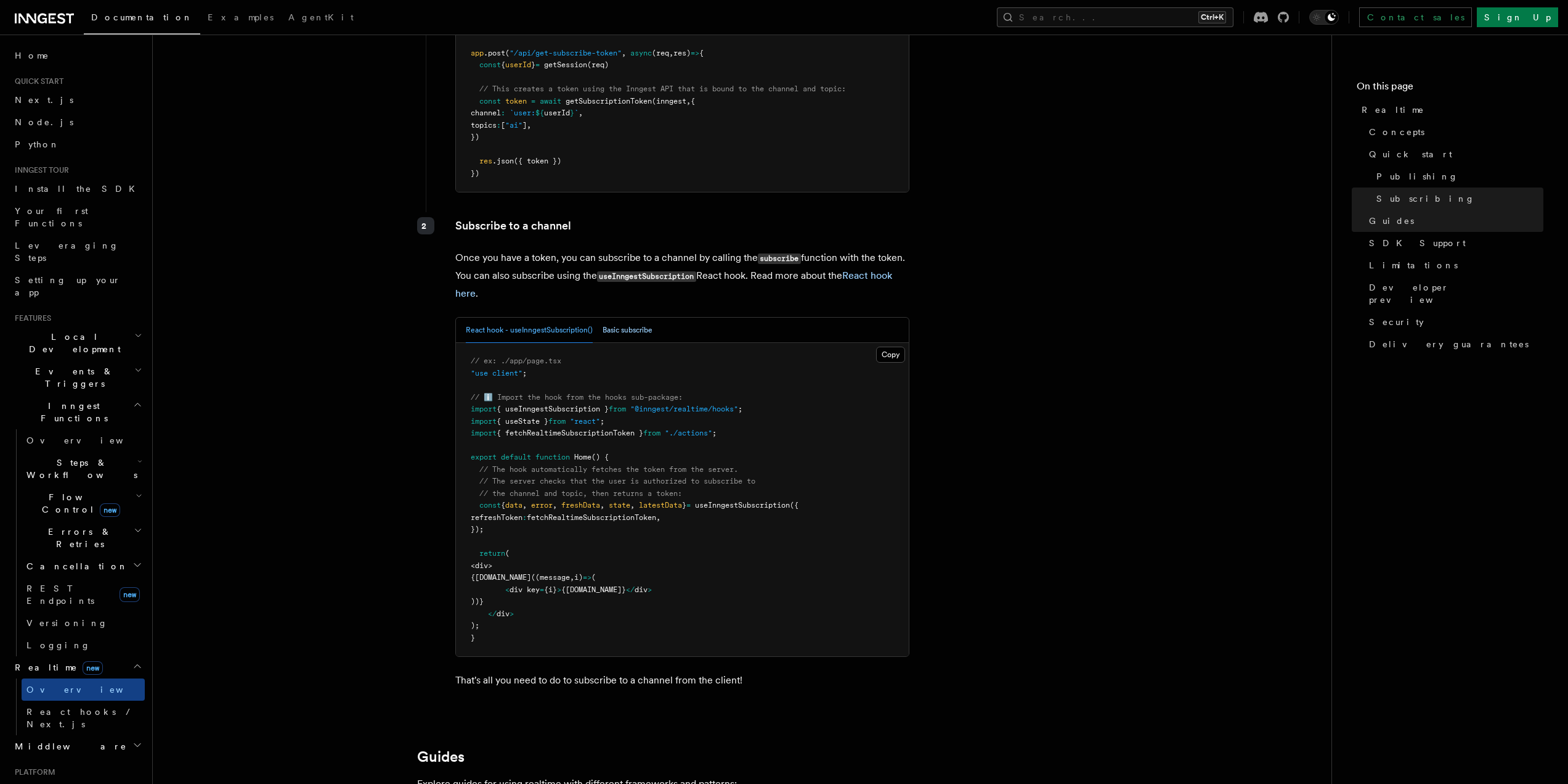
click at [608, 317] on button "Basic subscribe" at bounding box center [627, 330] width 50 height 26
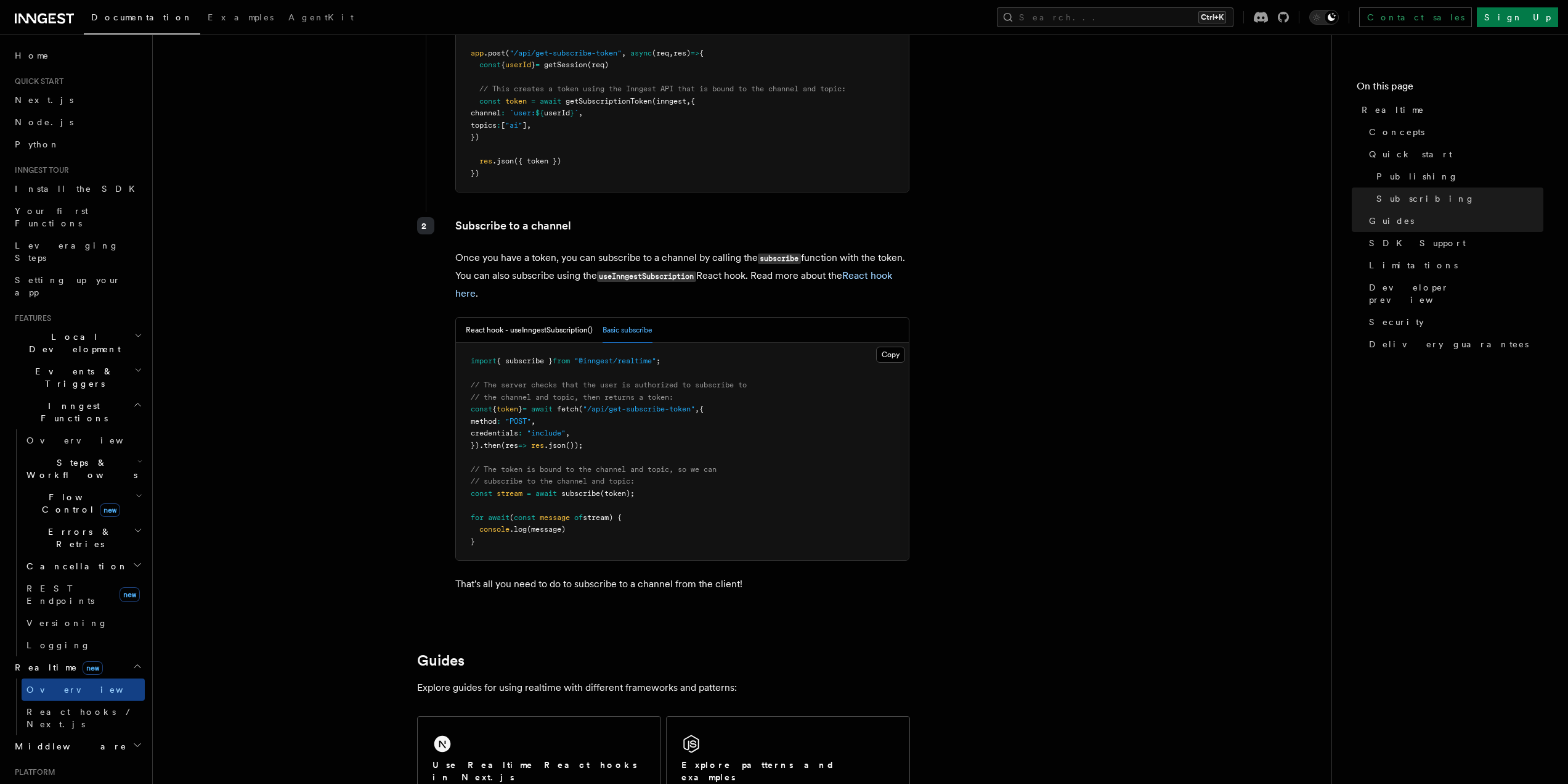
click at [643, 356] on span ""@inngest/realtime"" at bounding box center [615, 360] width 82 height 9
drag, startPoint x: 643, startPoint y: 344, endPoint x: 592, endPoint y: 342, distance: 51.0
click at [592, 356] on span ""@inngest/realtime"" at bounding box center [615, 360] width 82 height 9
copy span "@inngest/realtime"
click at [541, 317] on button "React hook - useInngestSubscription()" at bounding box center [530, 330] width 126 height 26
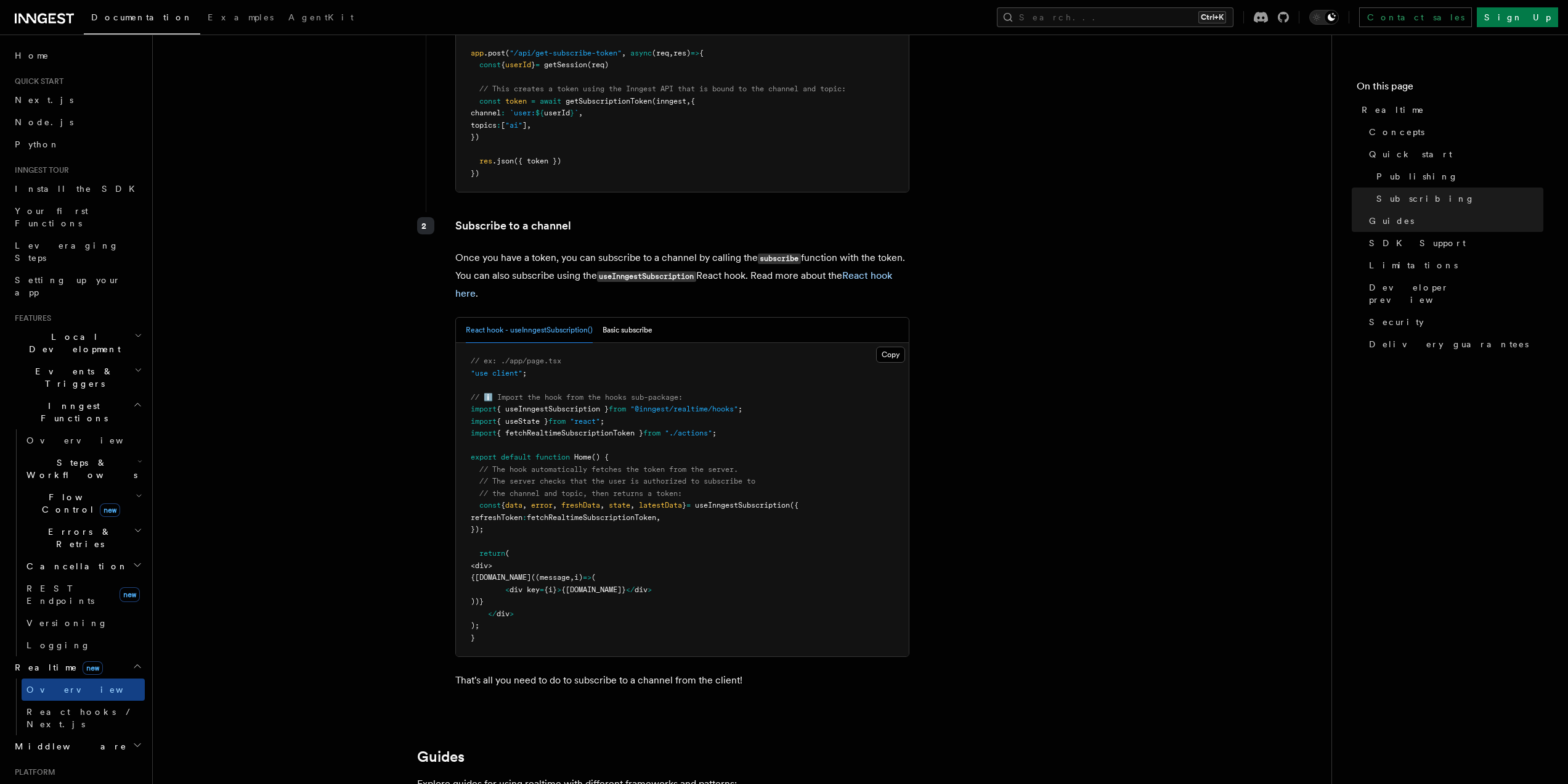
click at [569, 513] on span "fetchRealtimeSubscriptionToken" at bounding box center [591, 517] width 129 height 9
click at [634, 513] on span "fetchRealtimeSubscriptionToken" at bounding box center [591, 517] width 129 height 9
click at [628, 317] on button "Basic subscribe" at bounding box center [627, 330] width 50 height 26
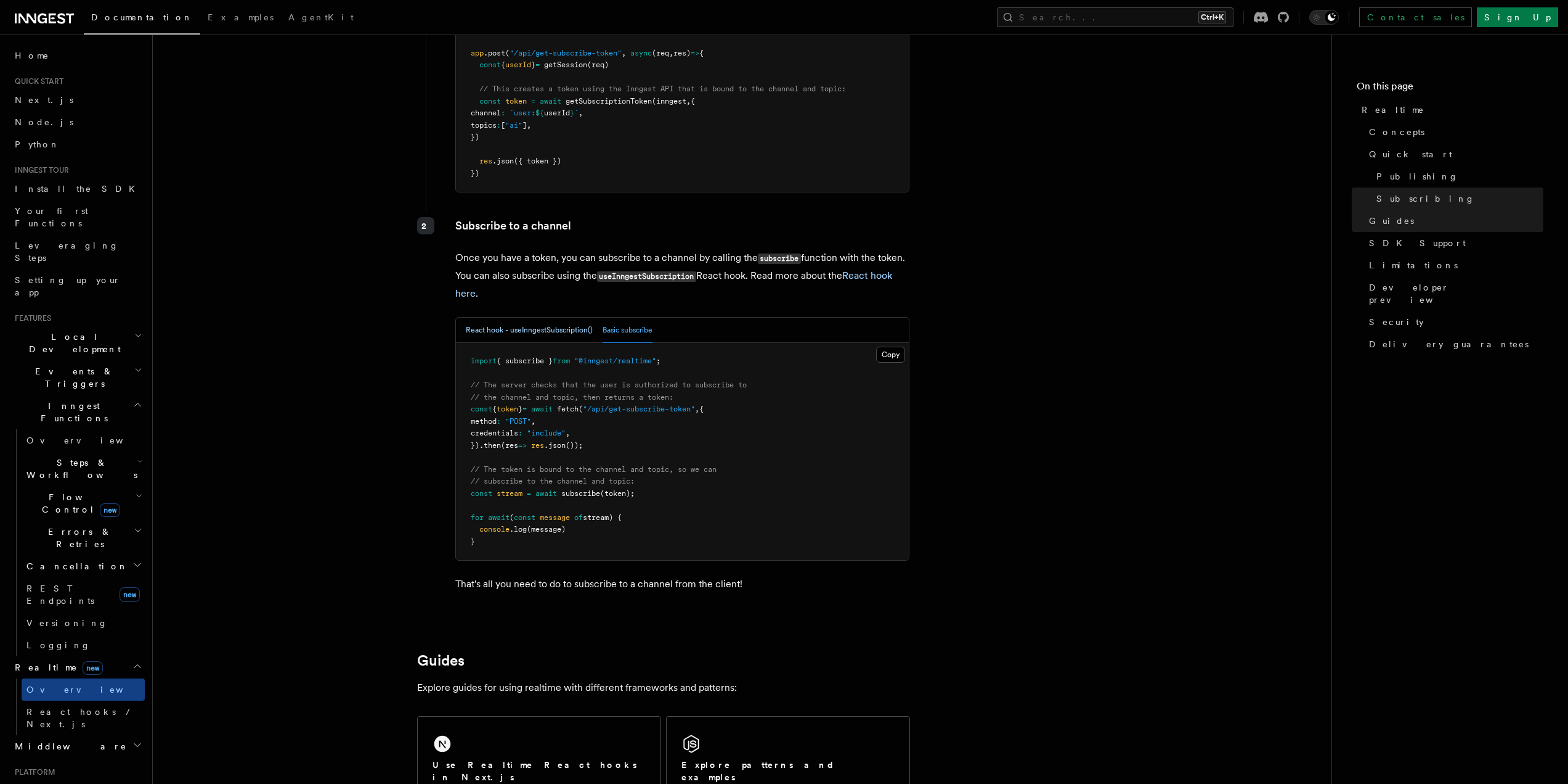
click at [553, 320] on button "React hook - useInngestSubscription()" at bounding box center [530, 330] width 126 height 26
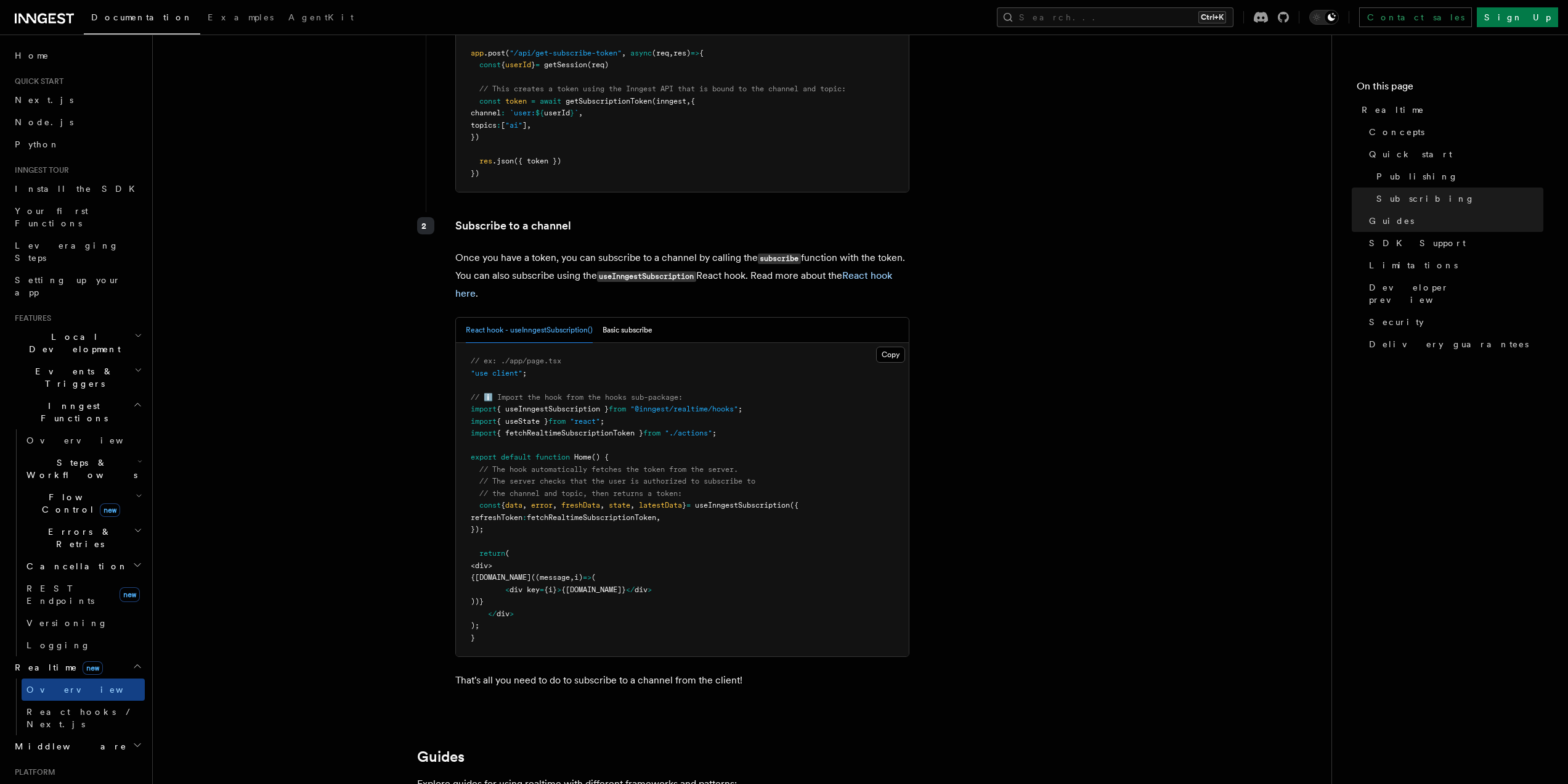
click at [634, 513] on span "fetchRealtimeSubscriptionToken" at bounding box center [591, 517] width 129 height 9
click at [582, 505] on pre "// ex: ./app/page.tsx "use client" ; // ℹ️ Import the hook from the hooks sub-p…" at bounding box center [683, 500] width 453 height 314
click at [738, 501] on span "useInngestSubscription" at bounding box center [742, 504] width 95 height 9
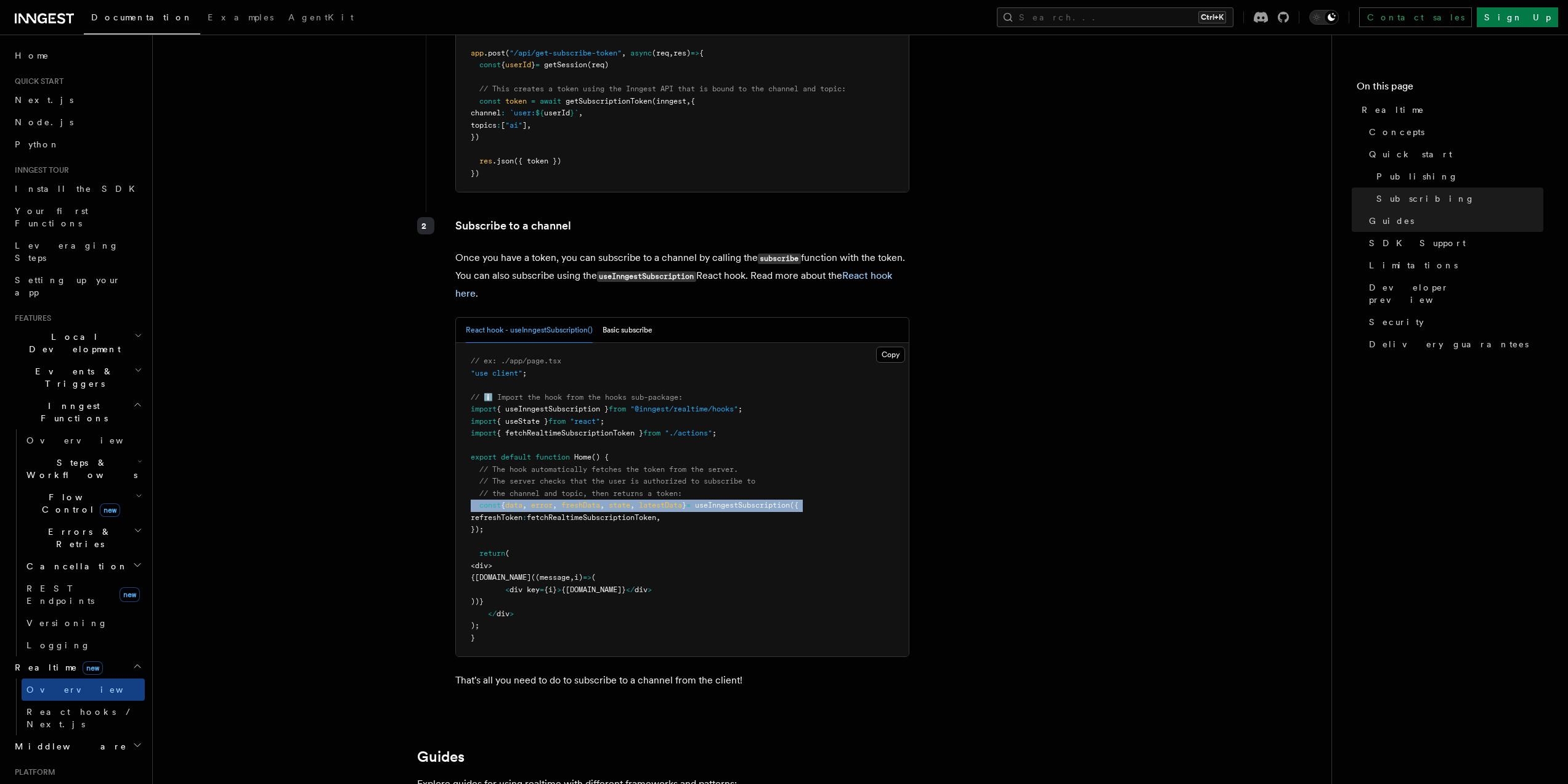
click at [738, 501] on span "useInngestSubscription" at bounding box center [742, 504] width 95 height 9
click at [719, 498] on pre "// ex: ./app/page.tsx "use client" ; // ℹ️ Import the hook from the hooks sub-p…" at bounding box center [683, 500] width 453 height 314
click at [622, 317] on button "Basic subscribe" at bounding box center [627, 330] width 50 height 26
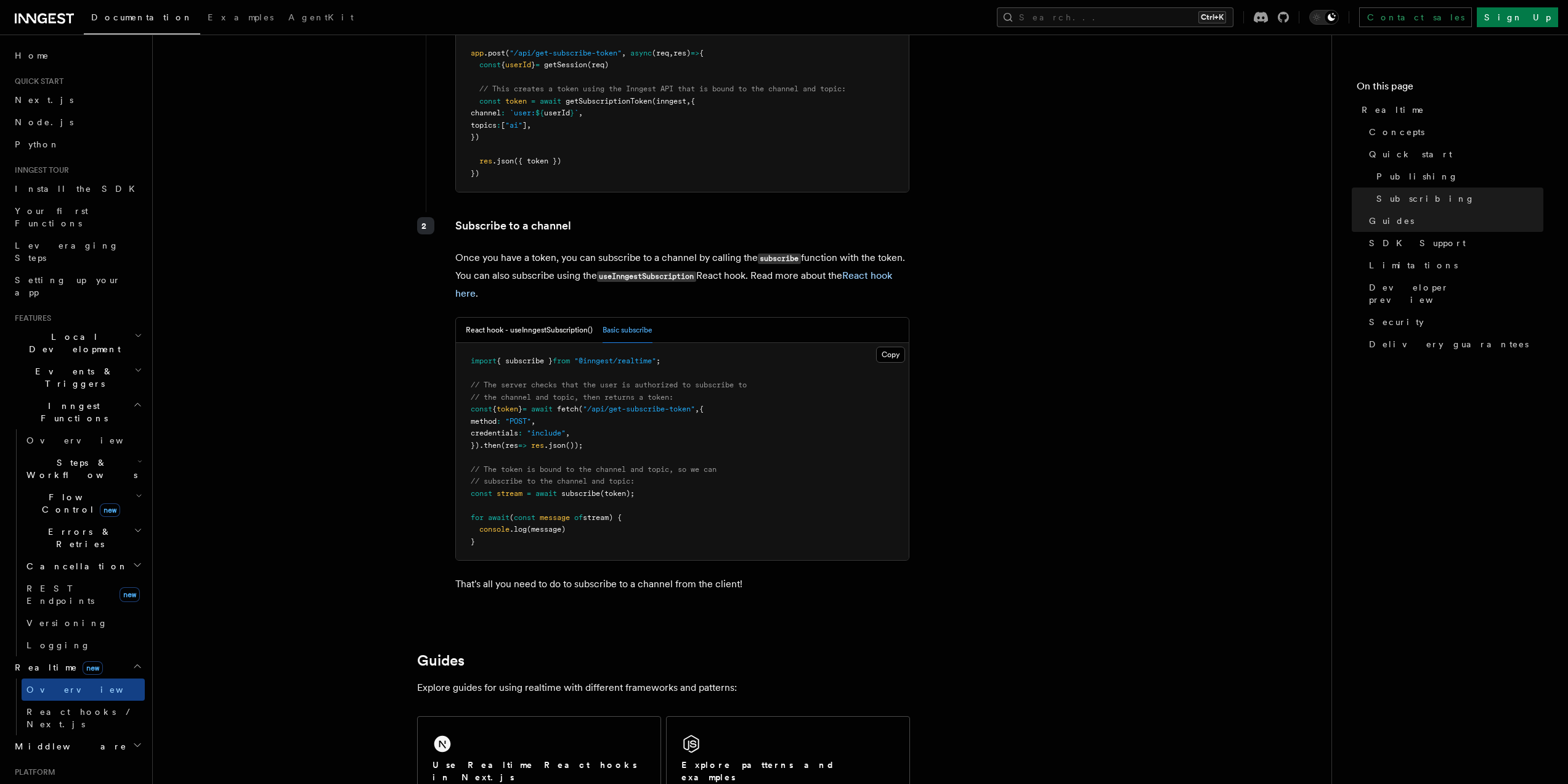
click at [553, 356] on span "{ subscribe }" at bounding box center [524, 360] width 56 height 9
copy code "import { subscribe } from "@inngest/realtime" ;"
click at [521, 317] on button "React hook - useInngestSubscription()" at bounding box center [530, 330] width 126 height 26
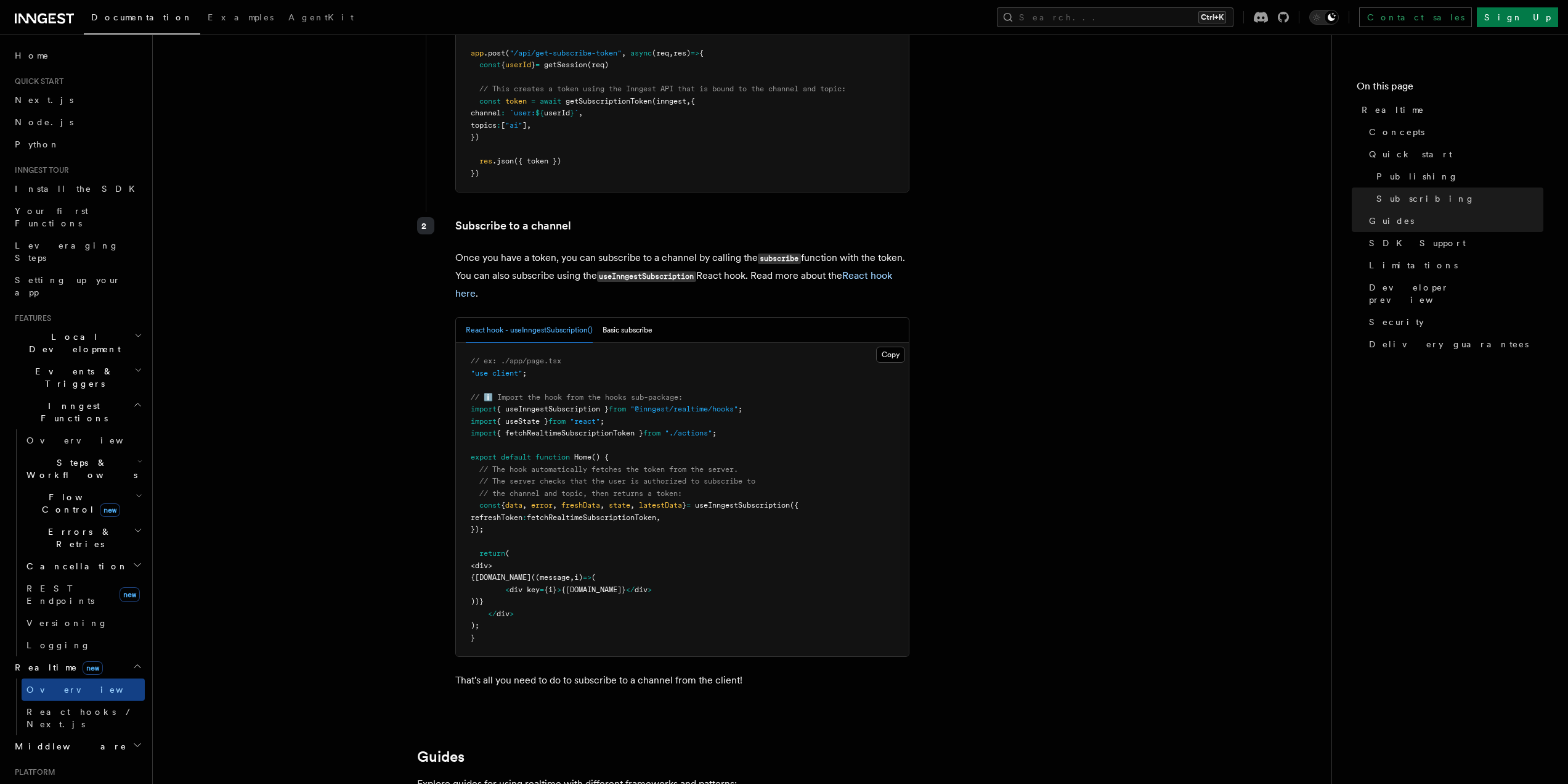
click at [618, 513] on span "fetchRealtimeSubscriptionToken" at bounding box center [591, 517] width 129 height 9
drag, startPoint x: 561, startPoint y: 509, endPoint x: 609, endPoint y: 492, distance: 50.9
click at [562, 509] on pre "// ex: ./app/page.tsx "use client" ; // ℹ️ Import the hook from the hooks sub-p…" at bounding box center [683, 500] width 453 height 314
click at [664, 404] on span ""@inngest/realtime/hooks"" at bounding box center [684, 408] width 108 height 9
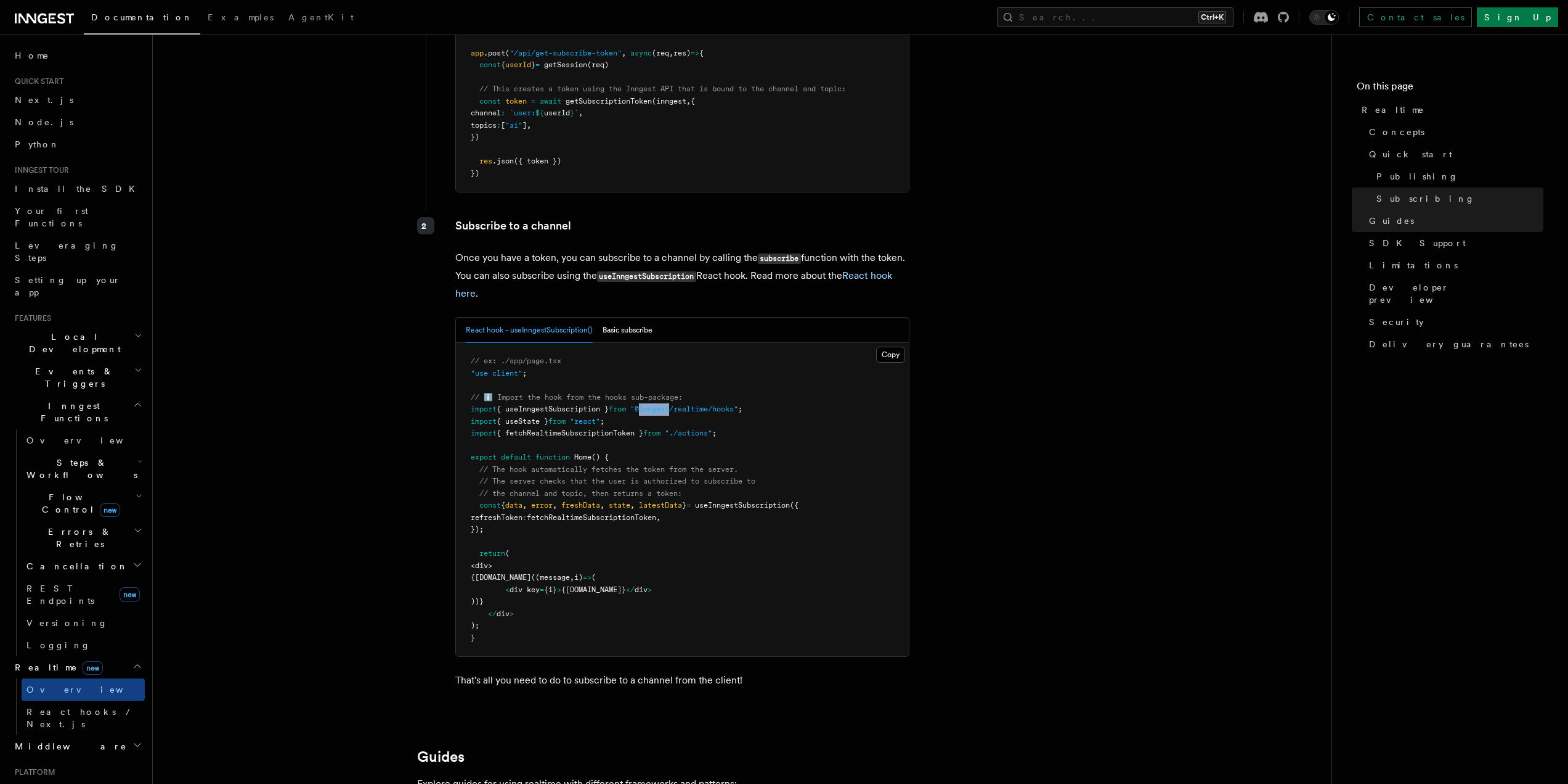
click at [664, 404] on span ""@inngest/realtime/hooks"" at bounding box center [684, 408] width 108 height 9
copy code "import { useInngestSubscription } from "@inngest/realtime/hooks" ;"
click at [638, 317] on button "Basic subscribe" at bounding box center [627, 330] width 50 height 26
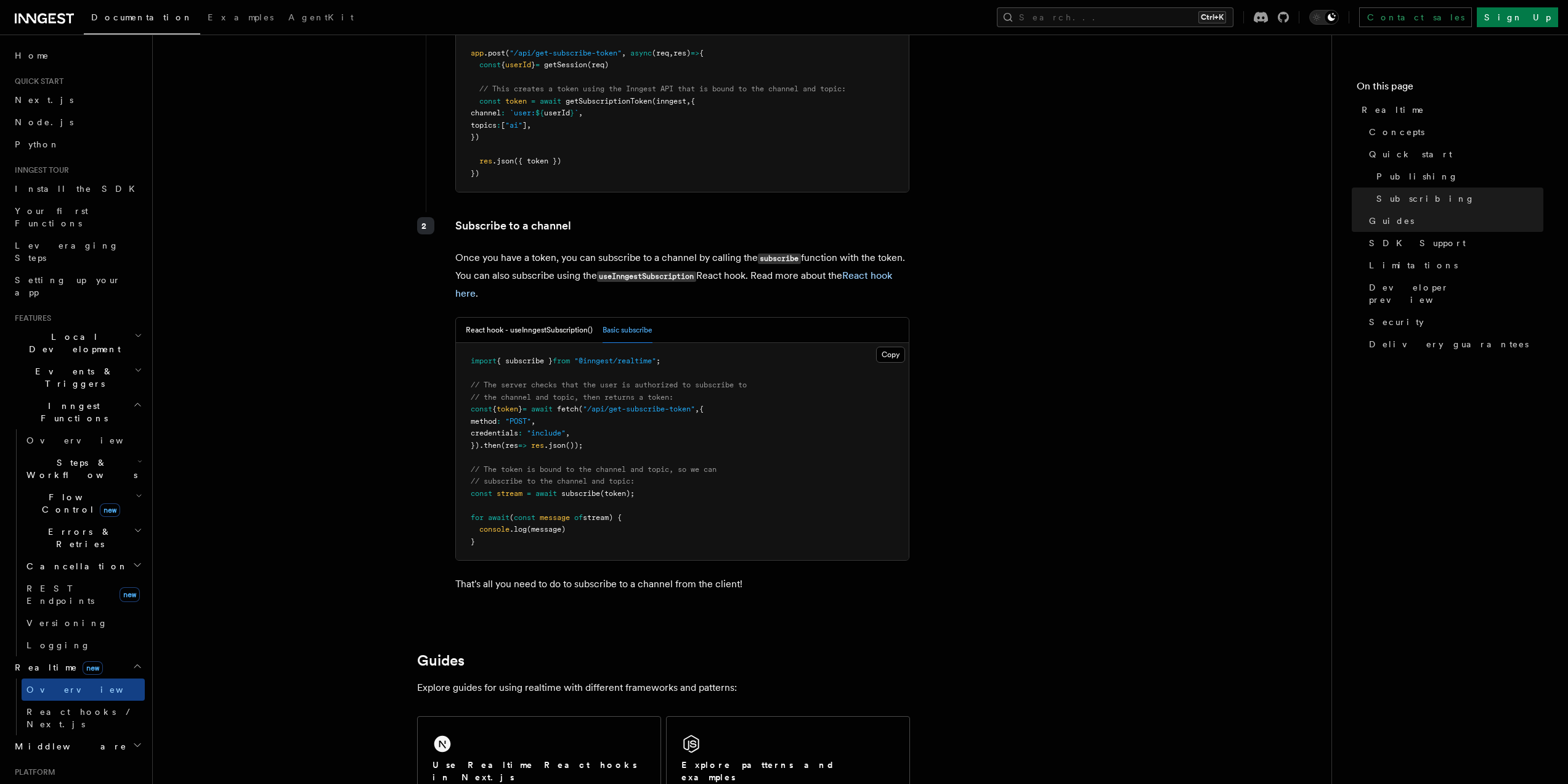
click at [557, 489] on span "await" at bounding box center [546, 493] width 22 height 9
click at [572, 489] on span "subscribe" at bounding box center [581, 493] width 39 height 9
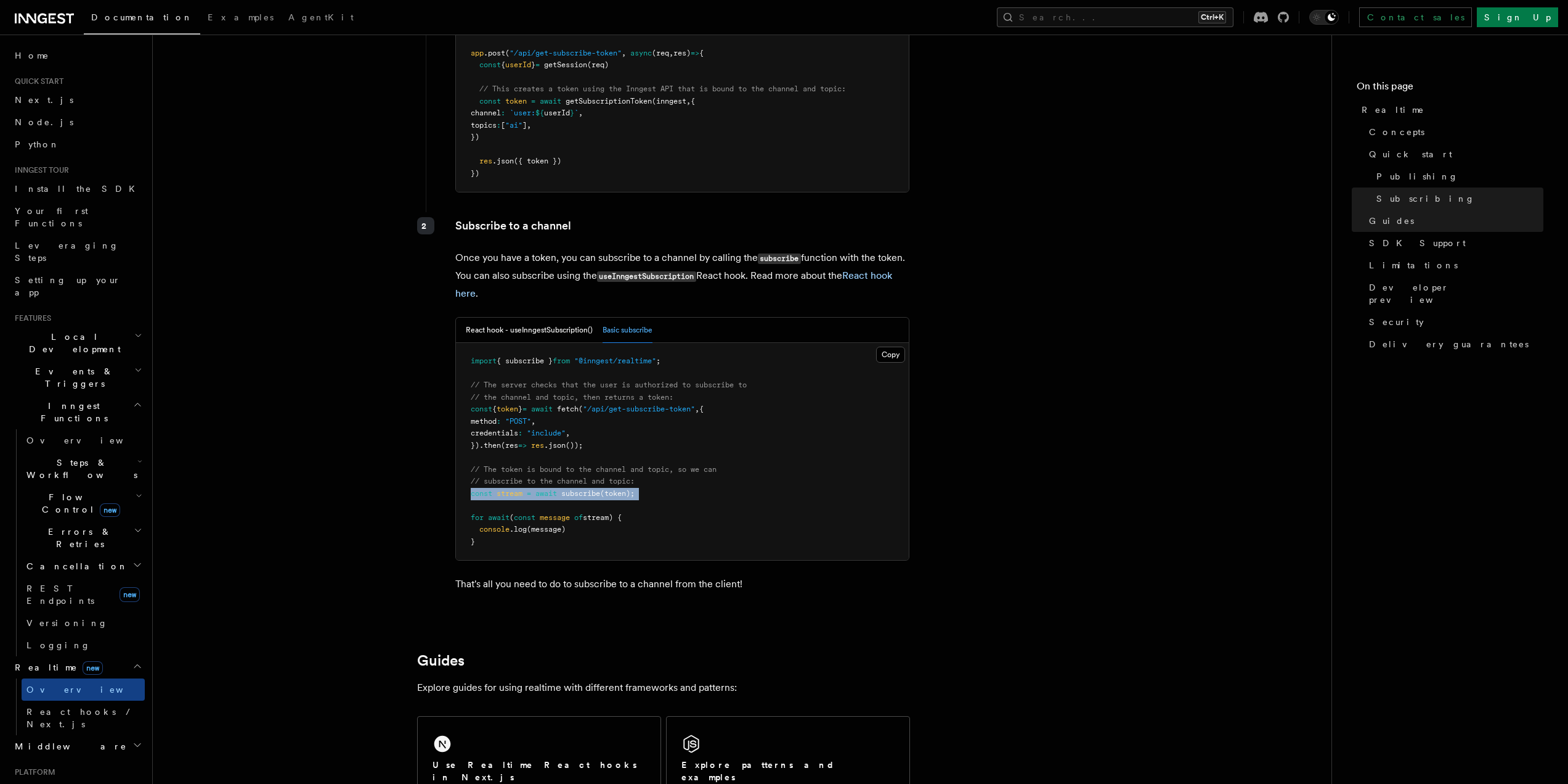
click at [572, 489] on span "subscribe" at bounding box center [581, 493] width 39 height 9
click at [607, 477] on span "// subscribe to the channel and topic:" at bounding box center [553, 481] width 164 height 9
click at [533, 317] on button "React hook - useInngestSubscription()" at bounding box center [530, 330] width 126 height 26
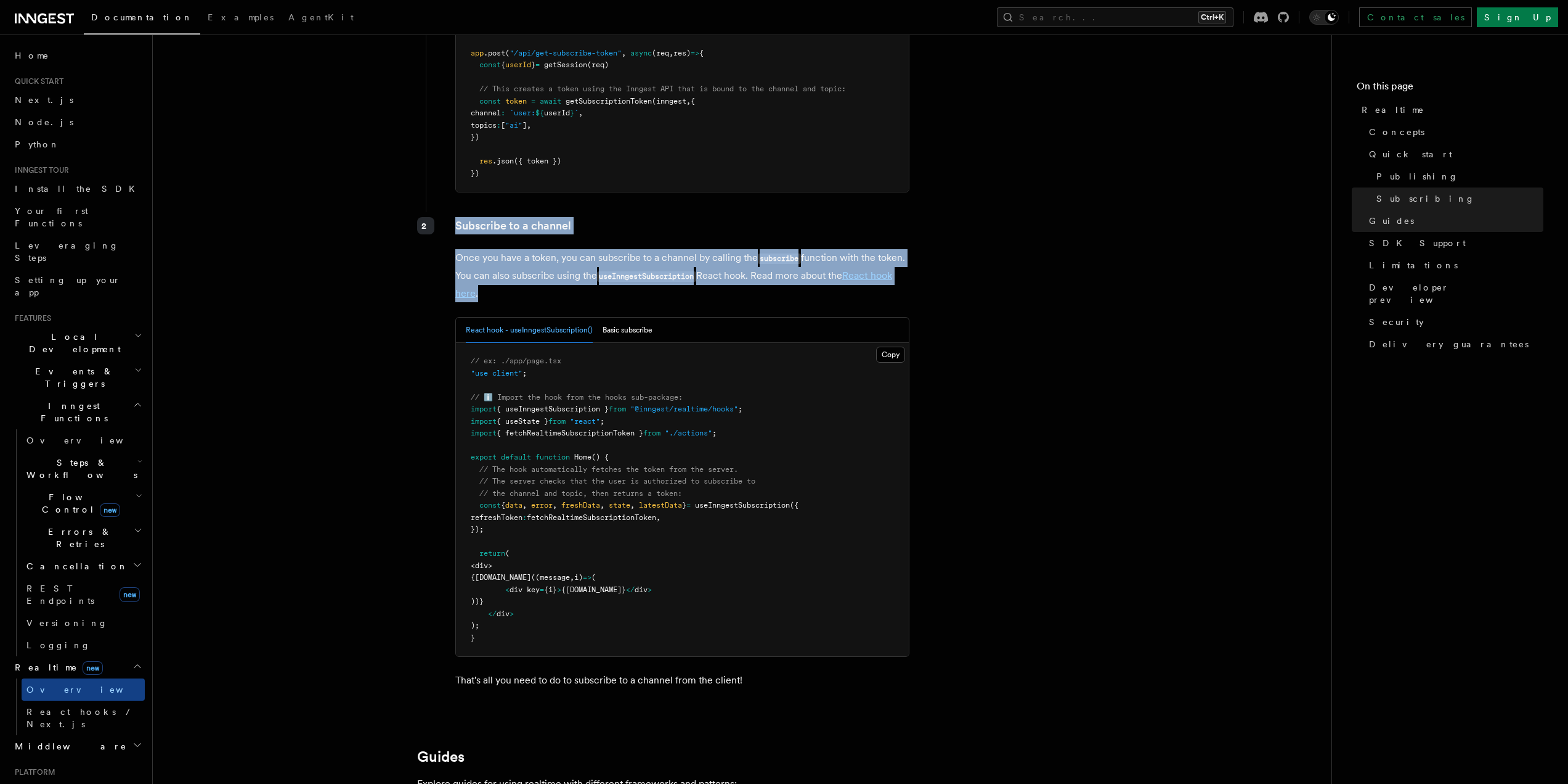
drag, startPoint x: 448, startPoint y: 196, endPoint x: 670, endPoint y: 275, distance: 235.6
click at [670, 275] on div "Subscribe to a channel Once you have a token, you can subscribe to a channel by…" at bounding box center [667, 458] width 484 height 491
copy div "Subscribe to a channel Once you have a token, you can subscribe to a channel by…"
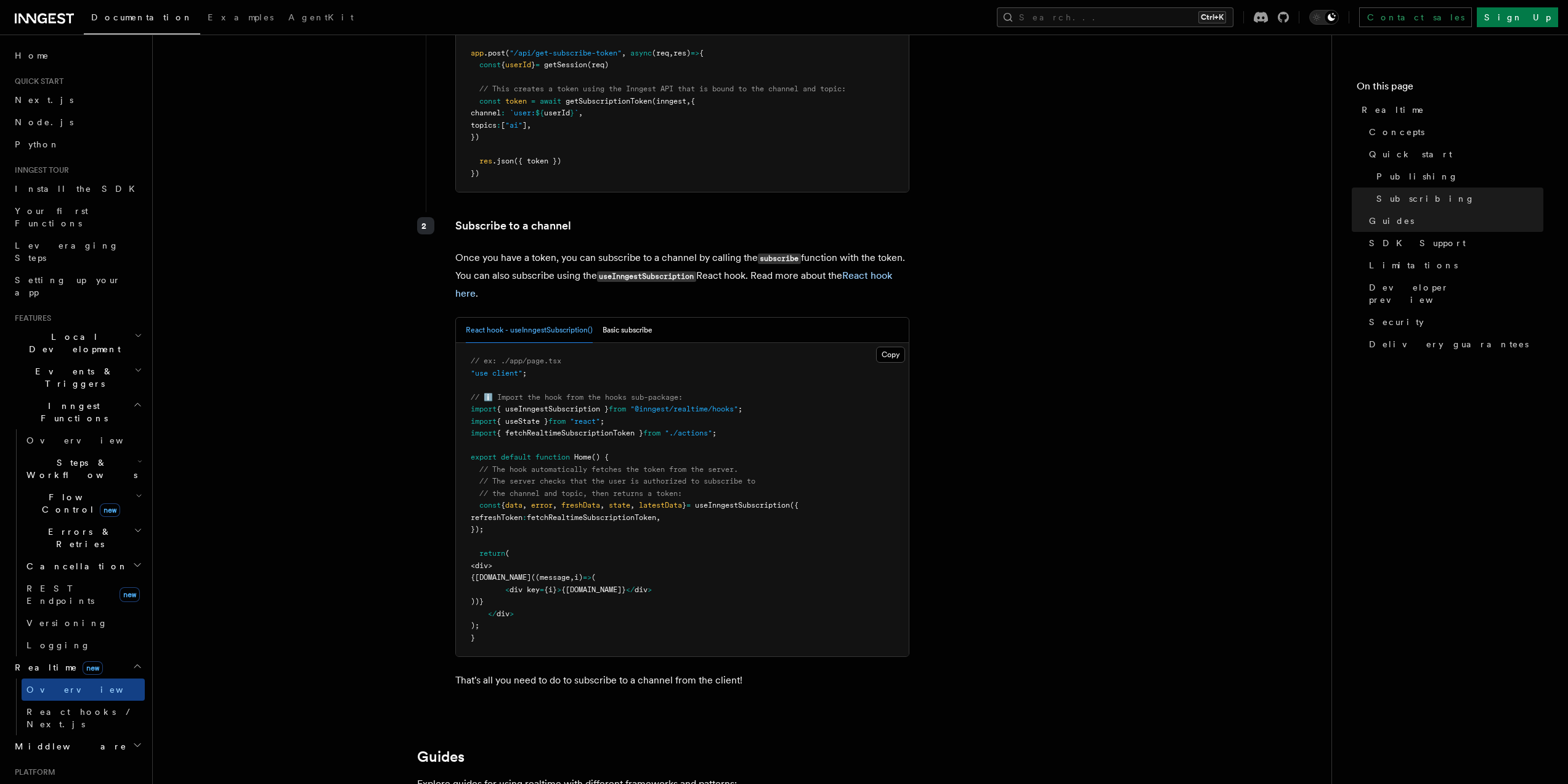
click at [738, 404] on span ""@inngest/realtime/hooks"" at bounding box center [684, 408] width 108 height 9
drag, startPoint x: 740, startPoint y: 390, endPoint x: 649, endPoint y: 397, distance: 91.3
click at [649, 397] on pre "// ex: ./app/page.tsx "use client" ; // ℹ️ Import the hook from the hooks sub-p…" at bounding box center [683, 500] width 453 height 314
copy span "@inngest/realtime/hooks"
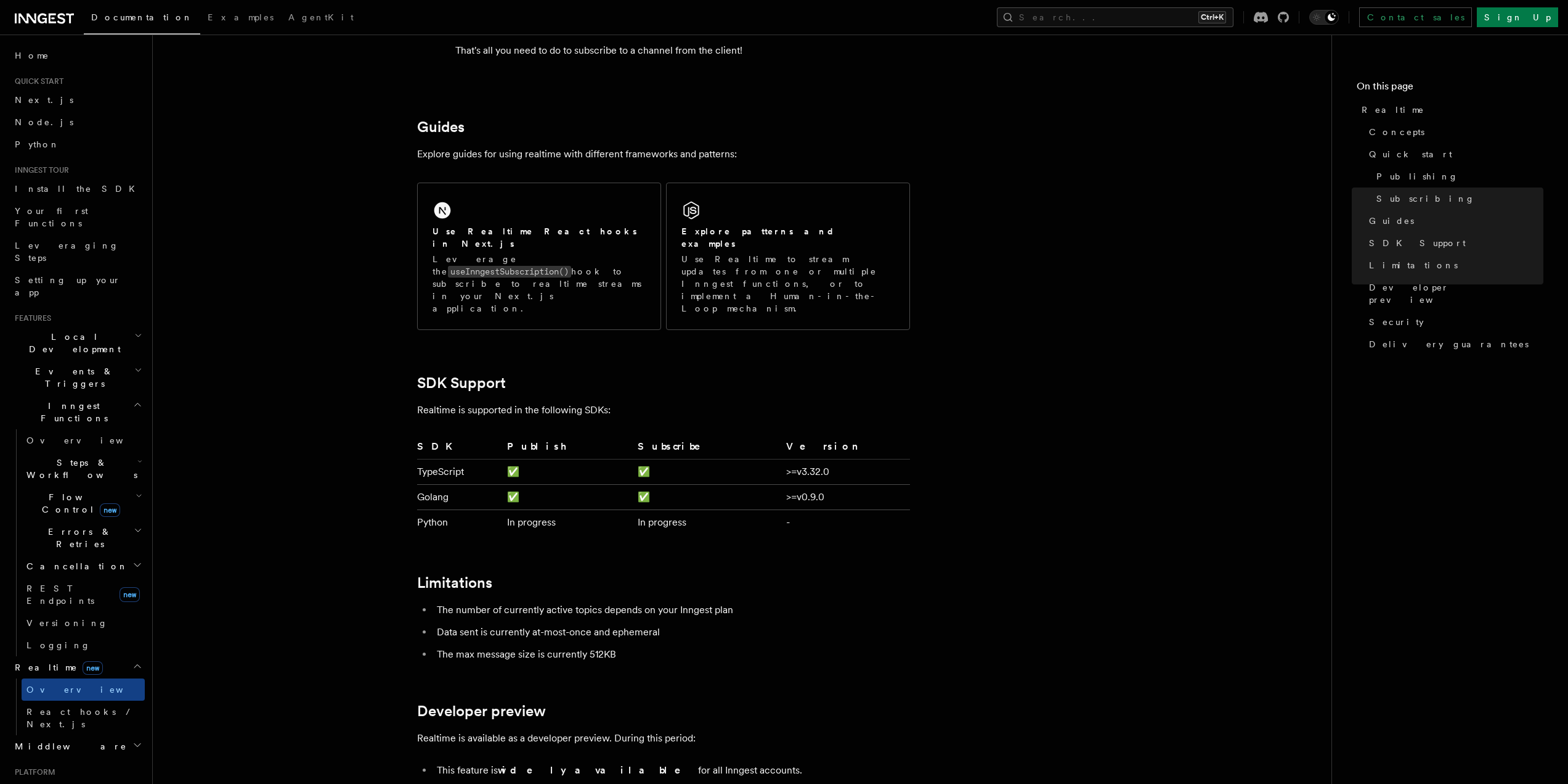
scroll to position [2713, 0]
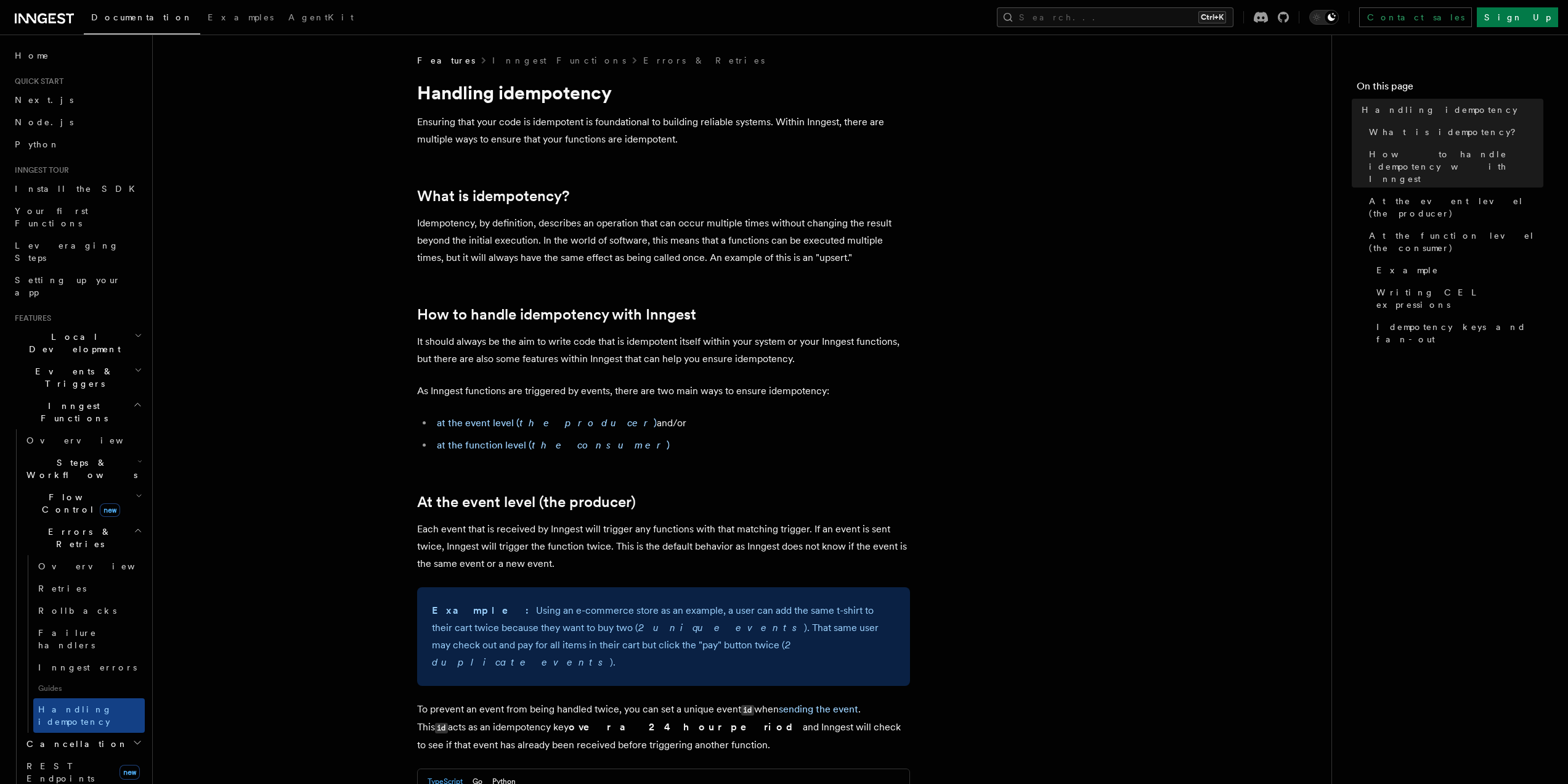
click at [558, 100] on h1 "Handling idempotency" at bounding box center [664, 93] width 493 height 23
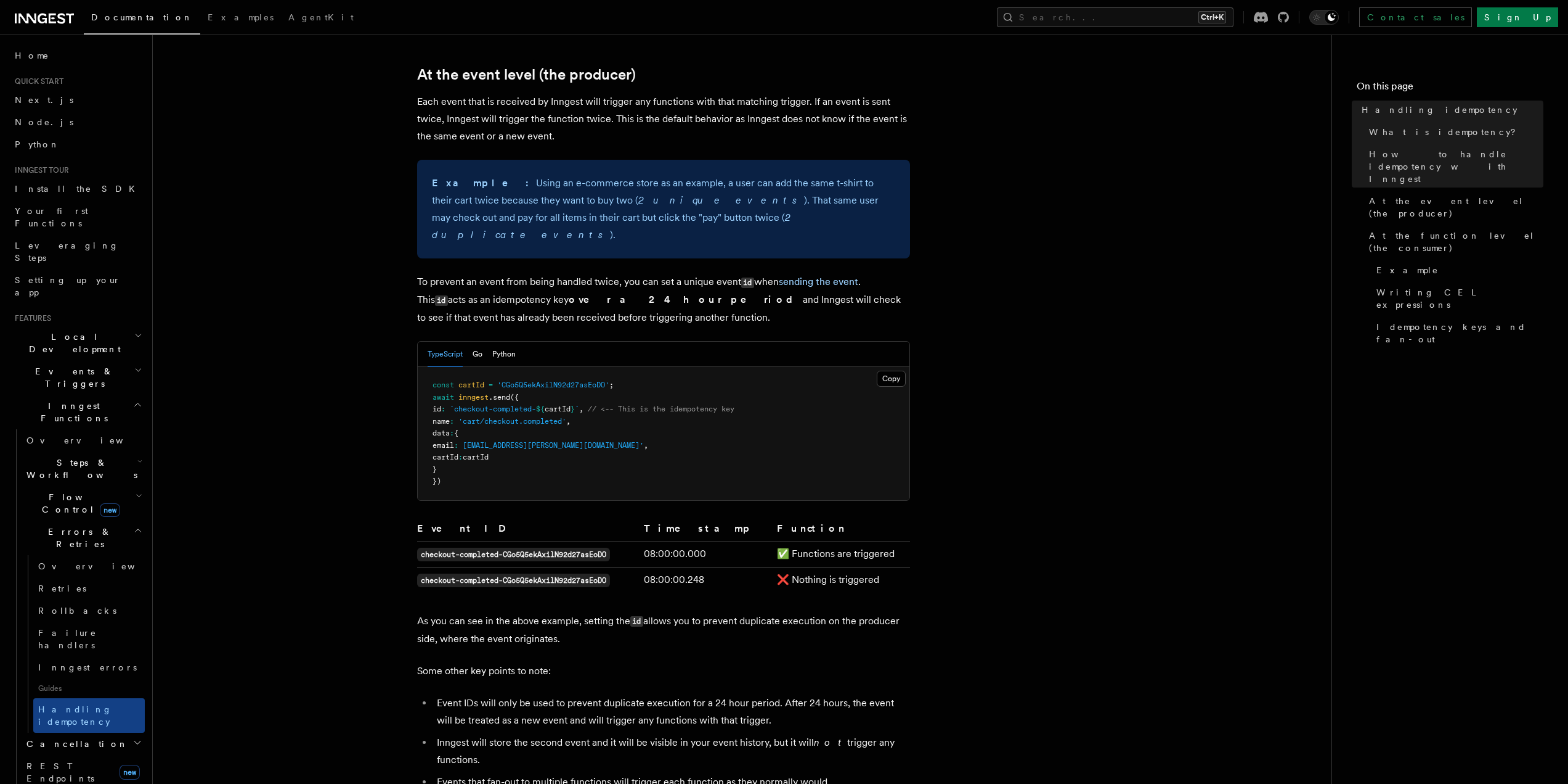
scroll to position [432, 0]
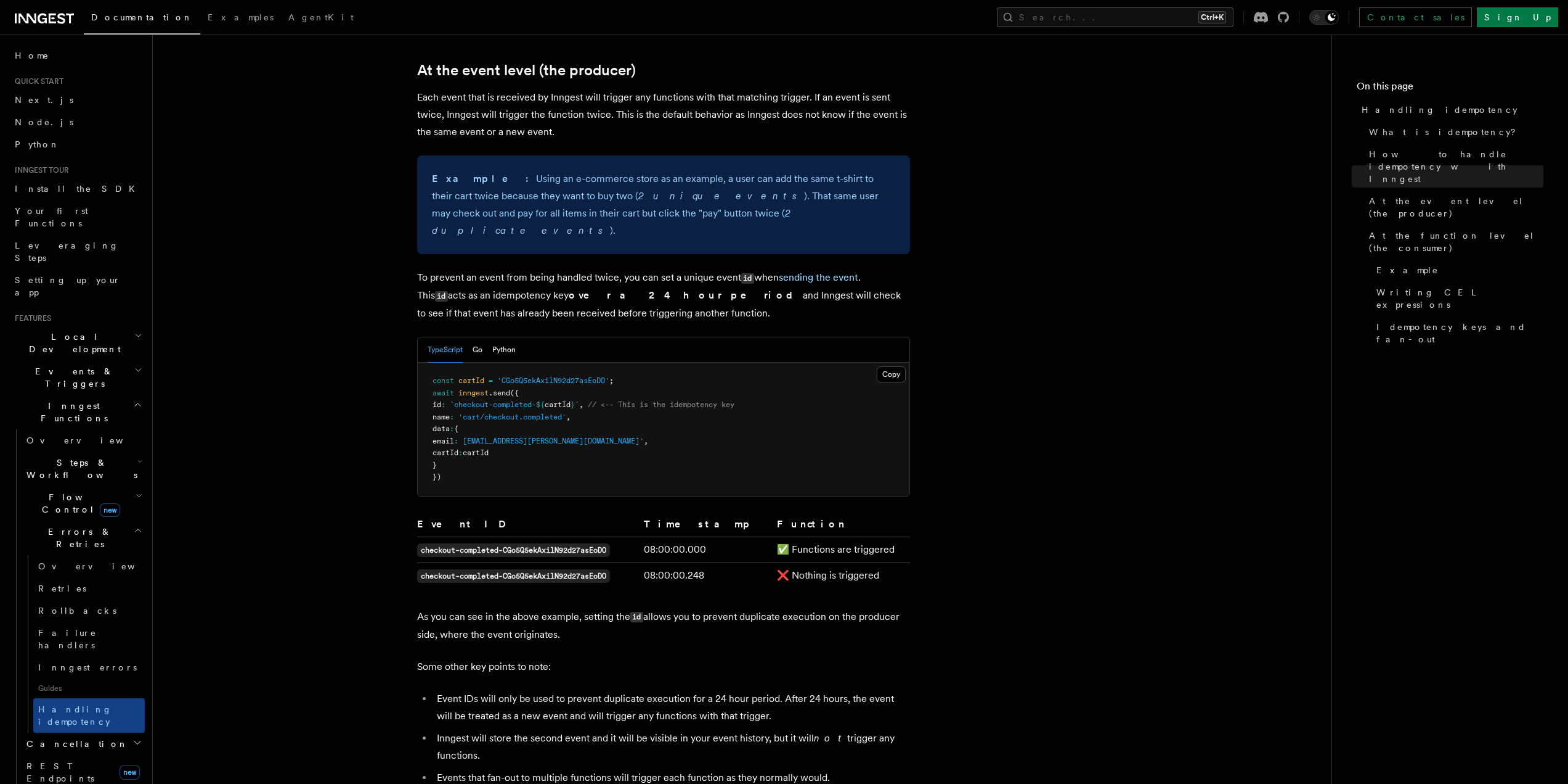
copy h1 "idempotency"
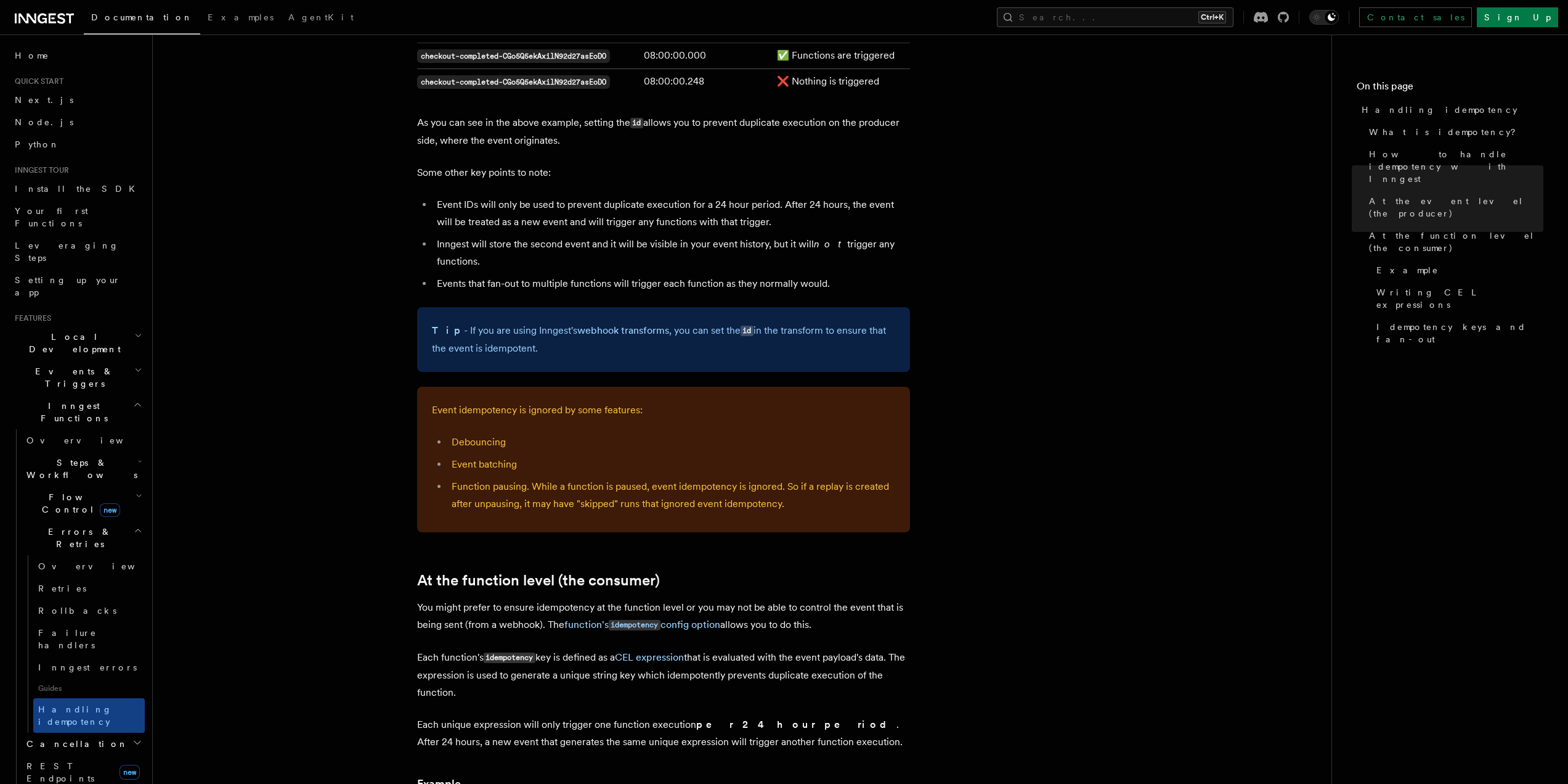
scroll to position [1399, 0]
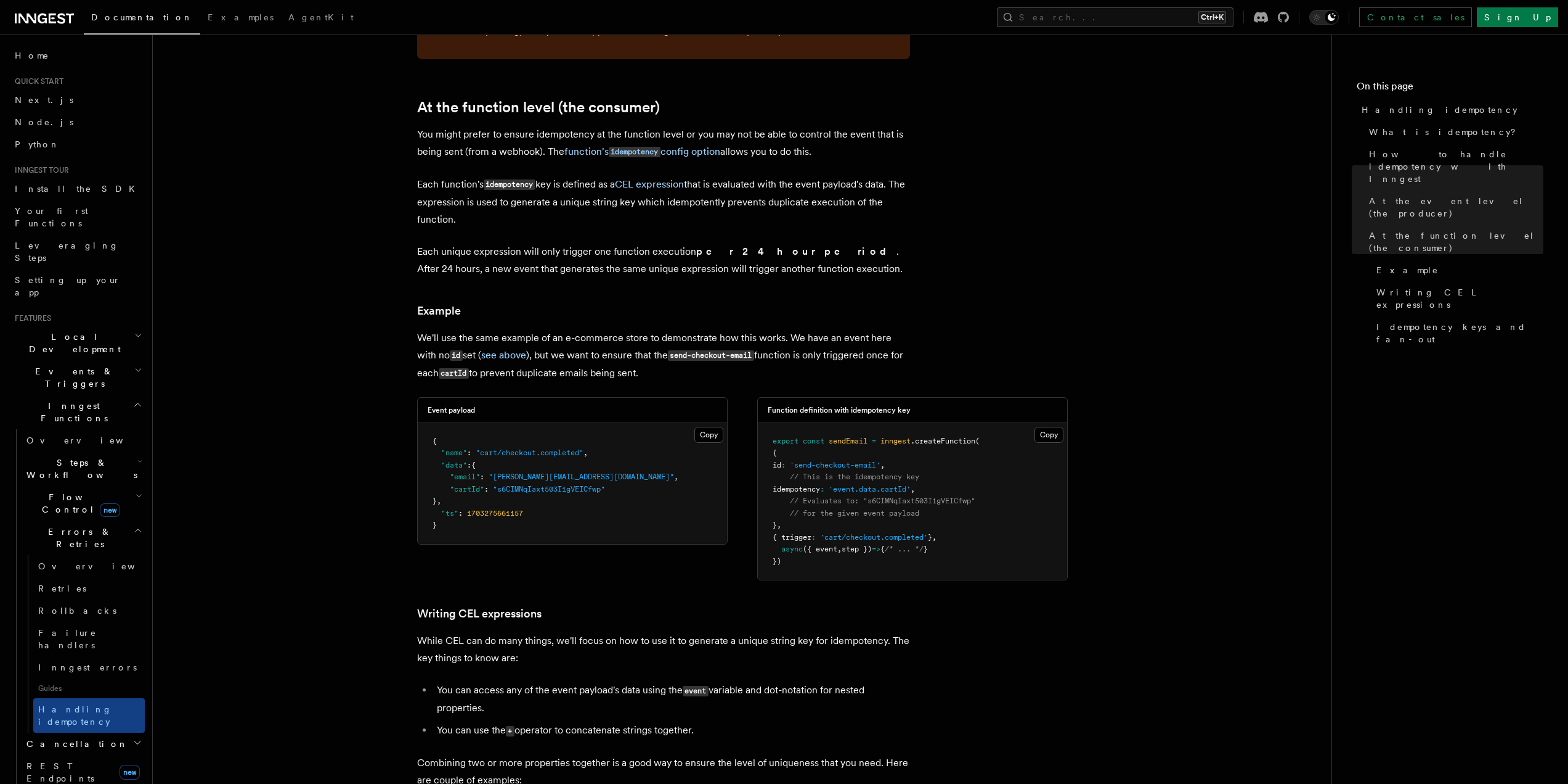
click at [820, 497] on span "// Evaluates to: "s6CIMNqIaxt503I1gVEICfwp"" at bounding box center [883, 501] width 186 height 9
click at [820, 485] on span "idempotency" at bounding box center [797, 488] width 47 height 9
copy span "idempotency"
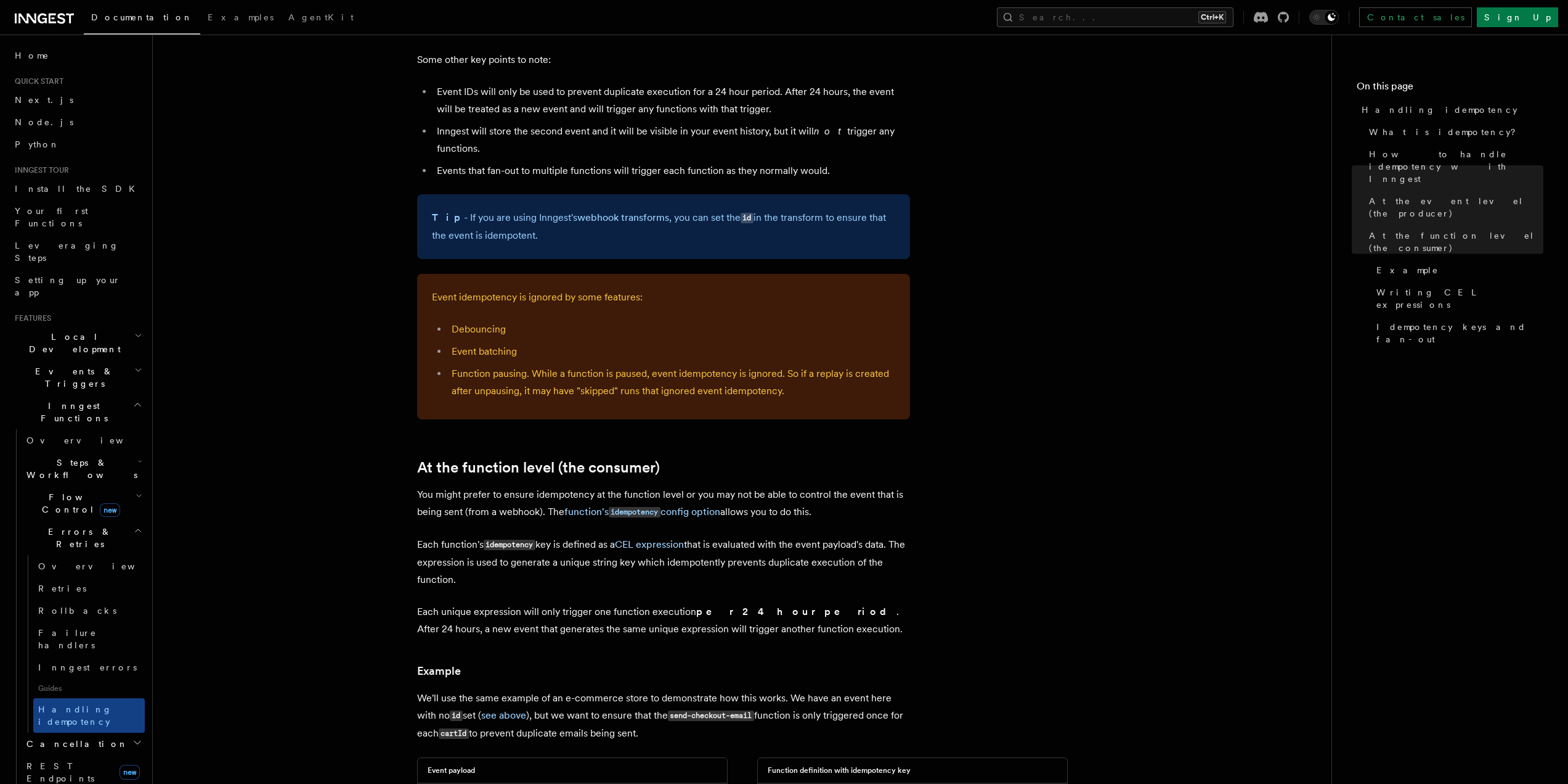
scroll to position [1029, 0]
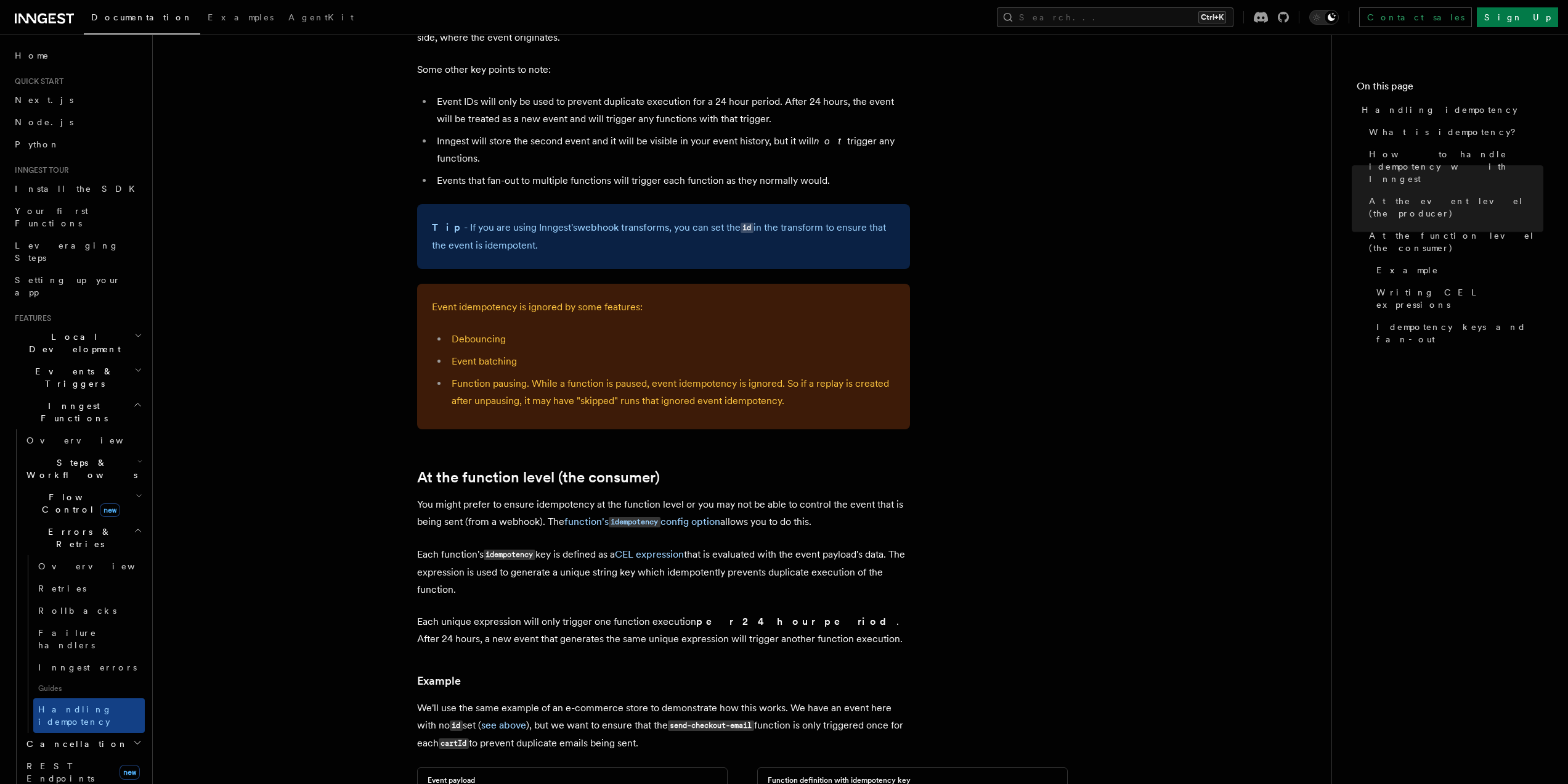
click at [634, 383] on li "Function pausing. While a function is paused, event idempotency is ignored. So …" at bounding box center [672, 392] width 447 height 35
